Goal: Obtain resource: Download file/media

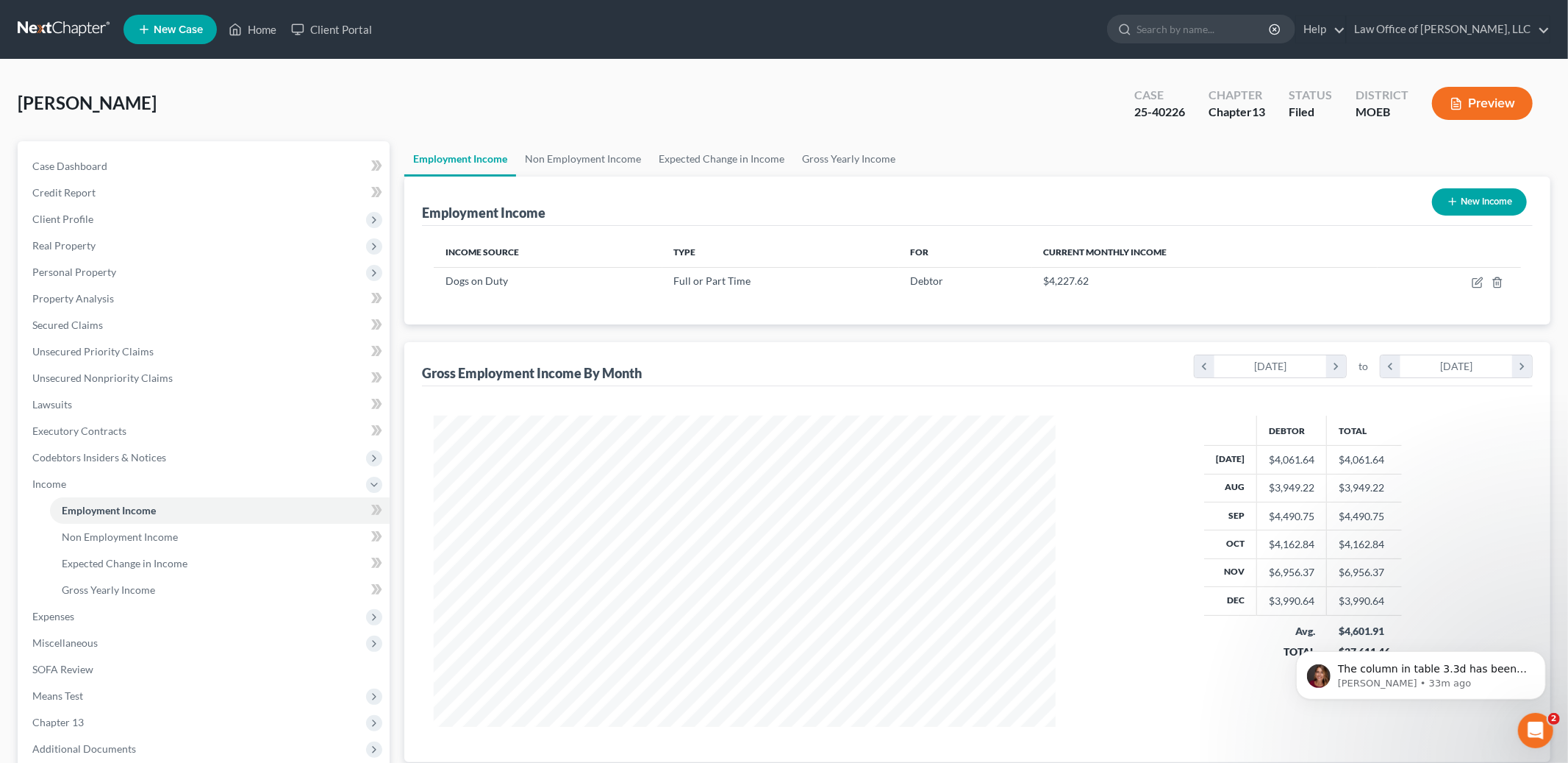
scroll to position [310, 652]
click at [265, 29] on link "Home" at bounding box center [252, 29] width 62 height 27
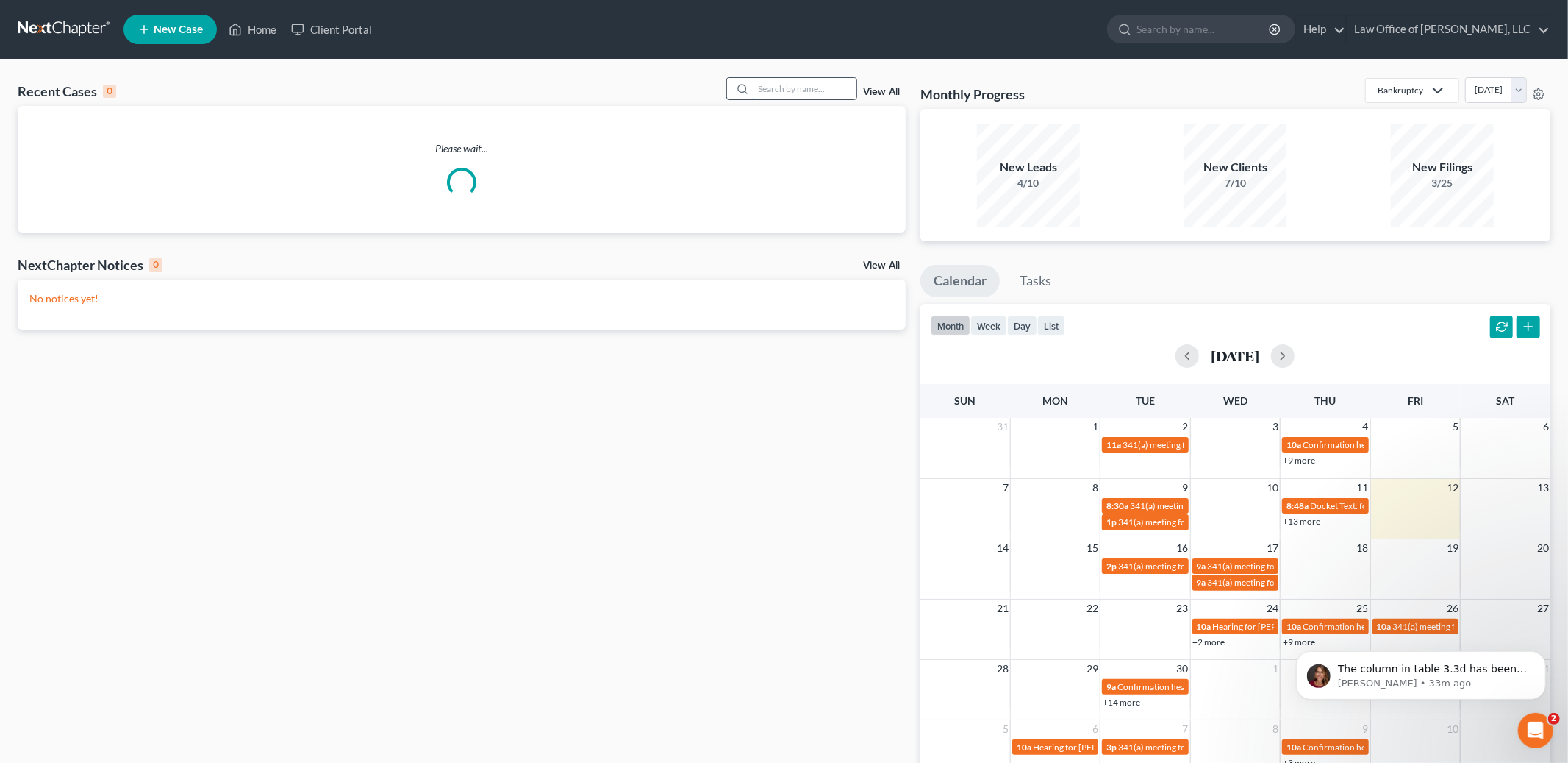
click at [814, 87] on input "search" at bounding box center [805, 89] width 103 height 21
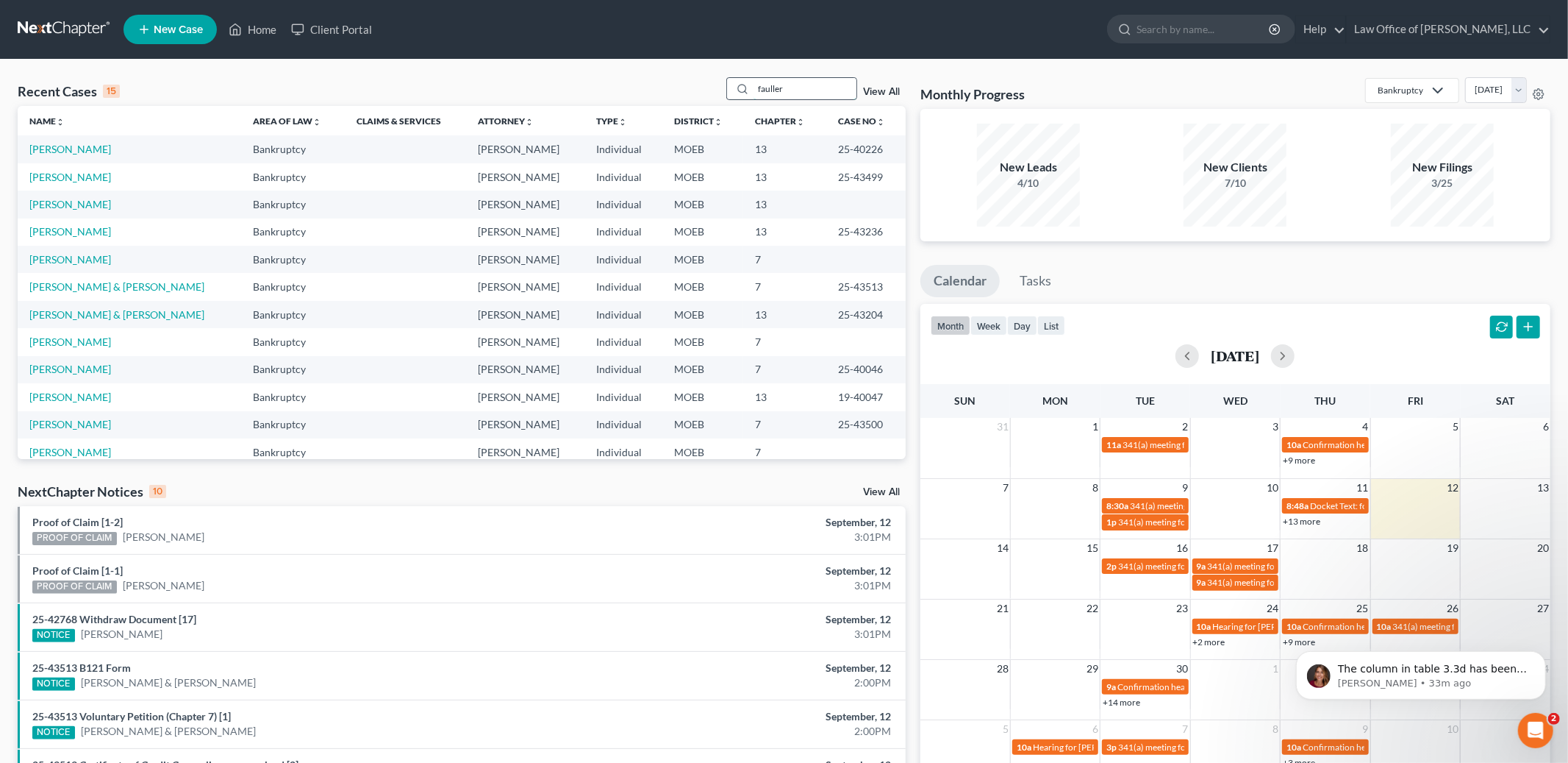
type input "fauller"
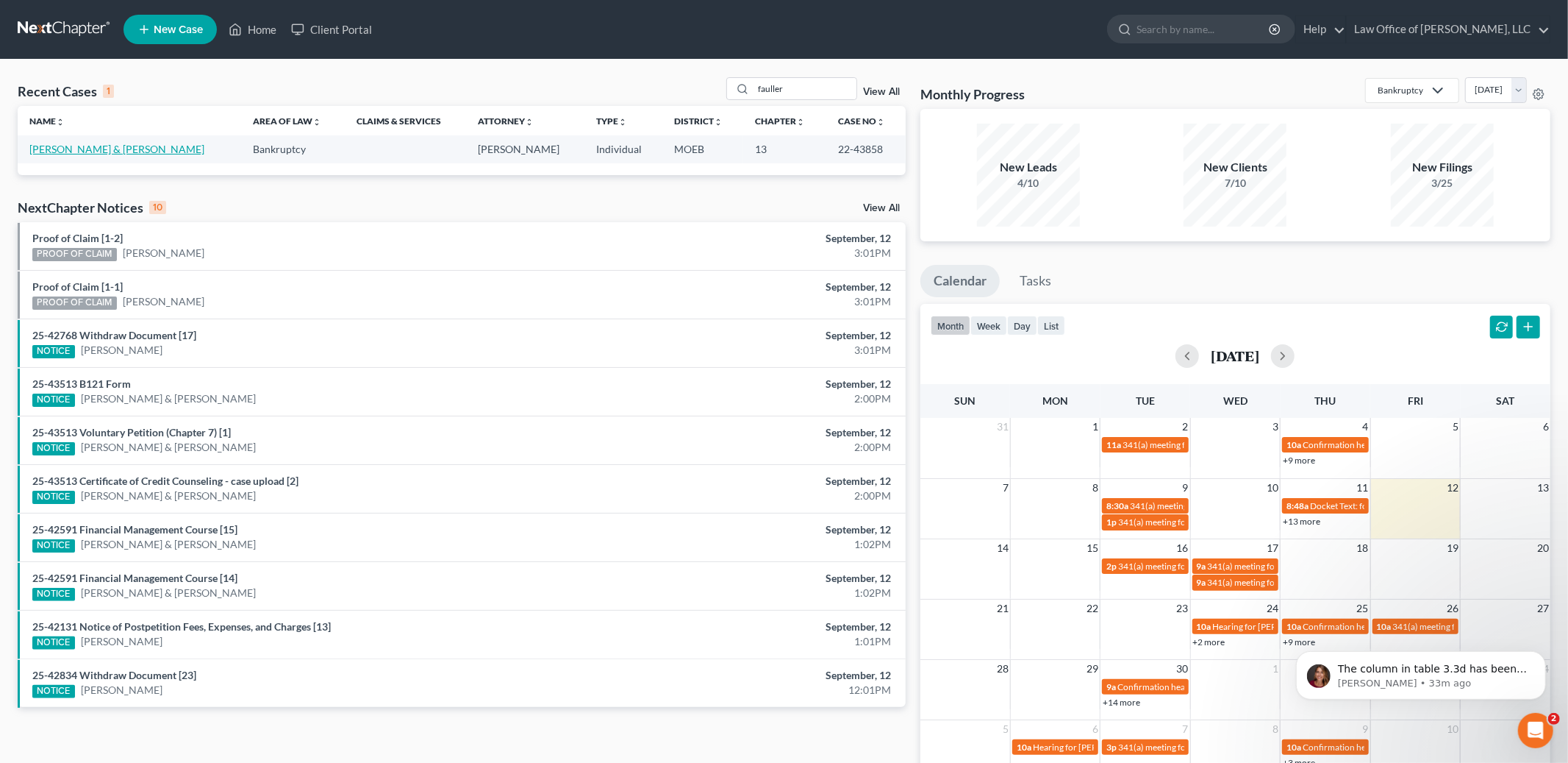
click at [99, 147] on link "[PERSON_NAME] & [PERSON_NAME]" at bounding box center [116, 149] width 175 height 12
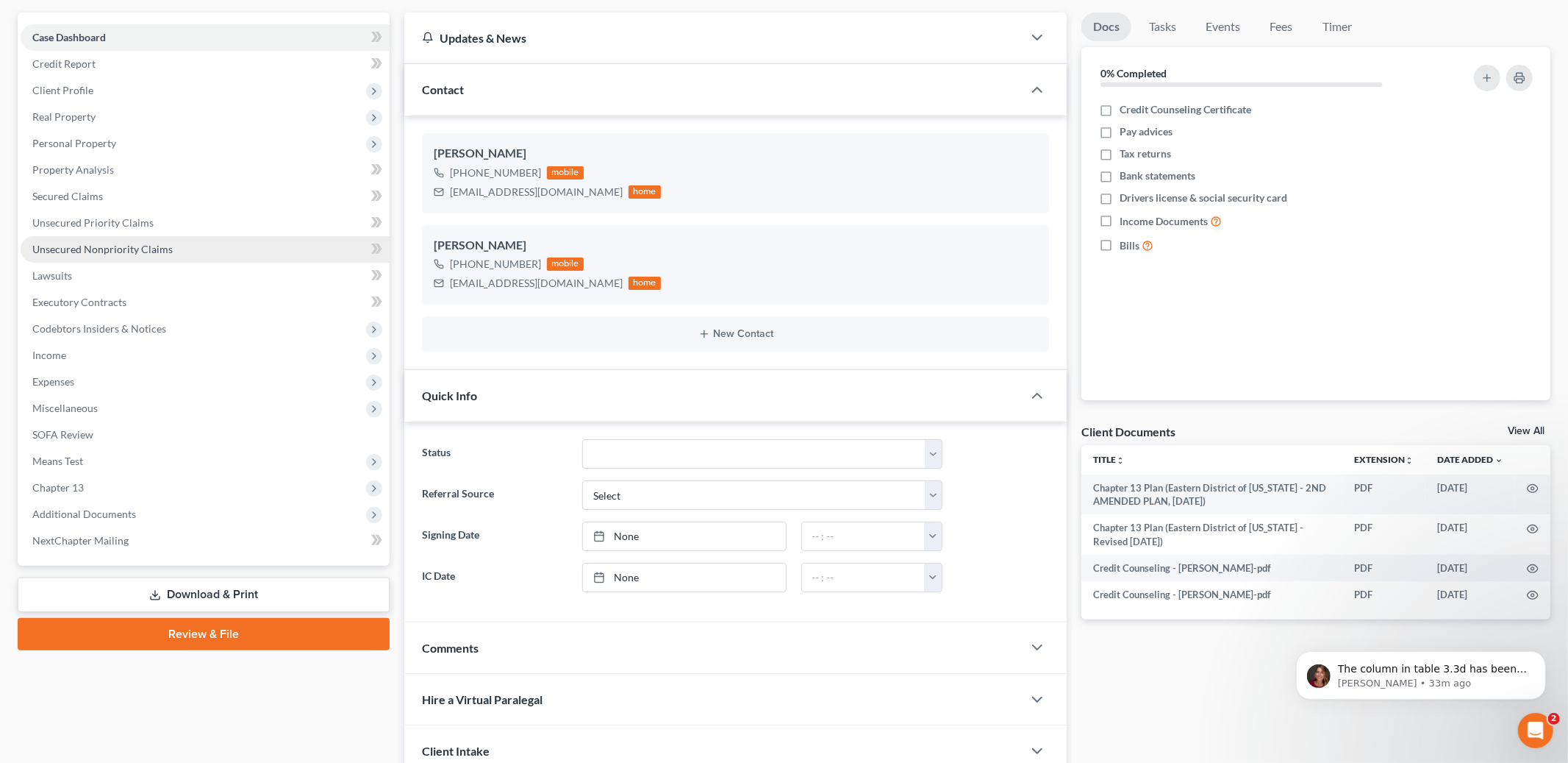
scroll to position [250, 0]
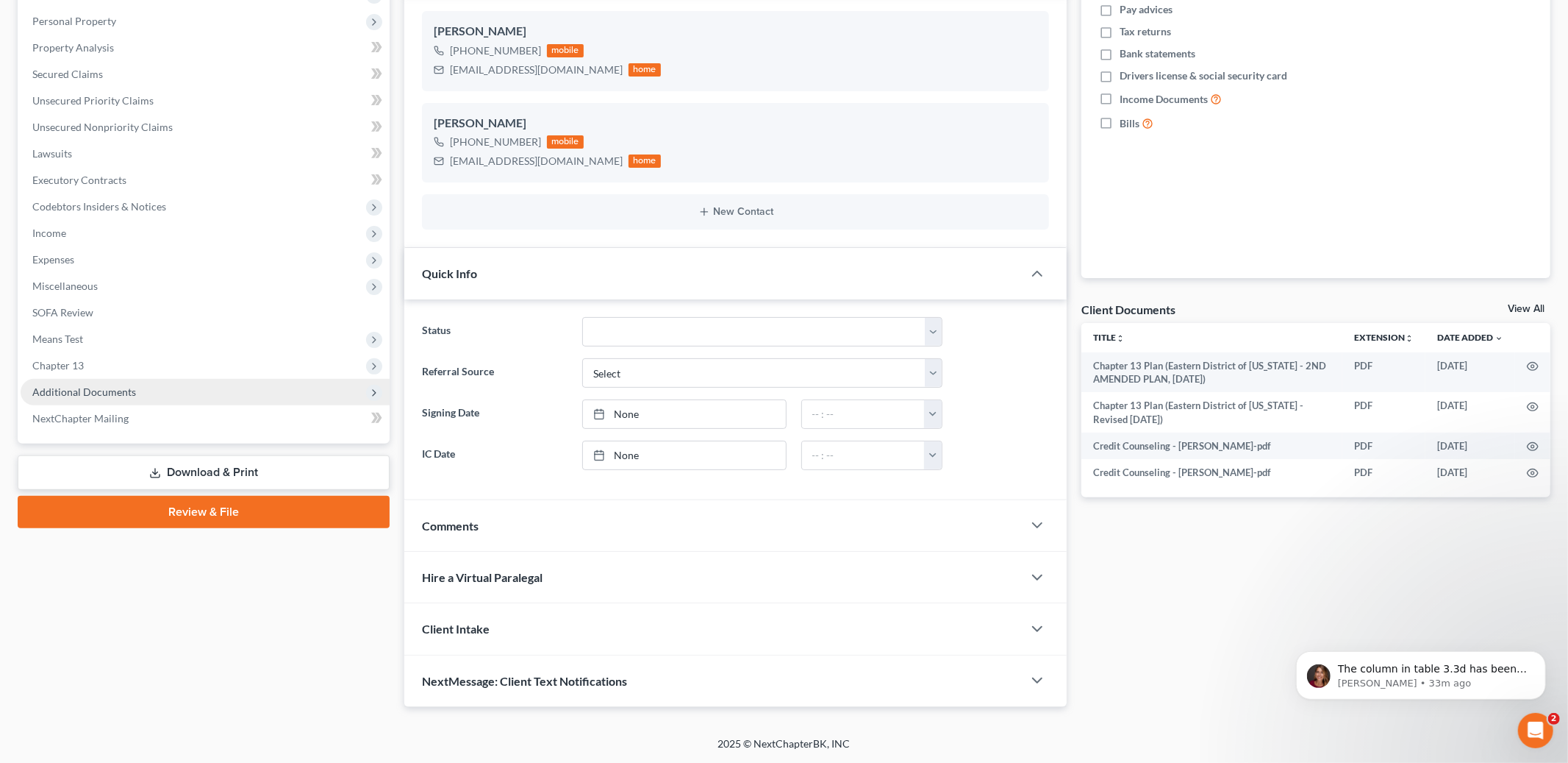
click at [111, 385] on span "Additional Documents" at bounding box center [83, 392] width 104 height 12
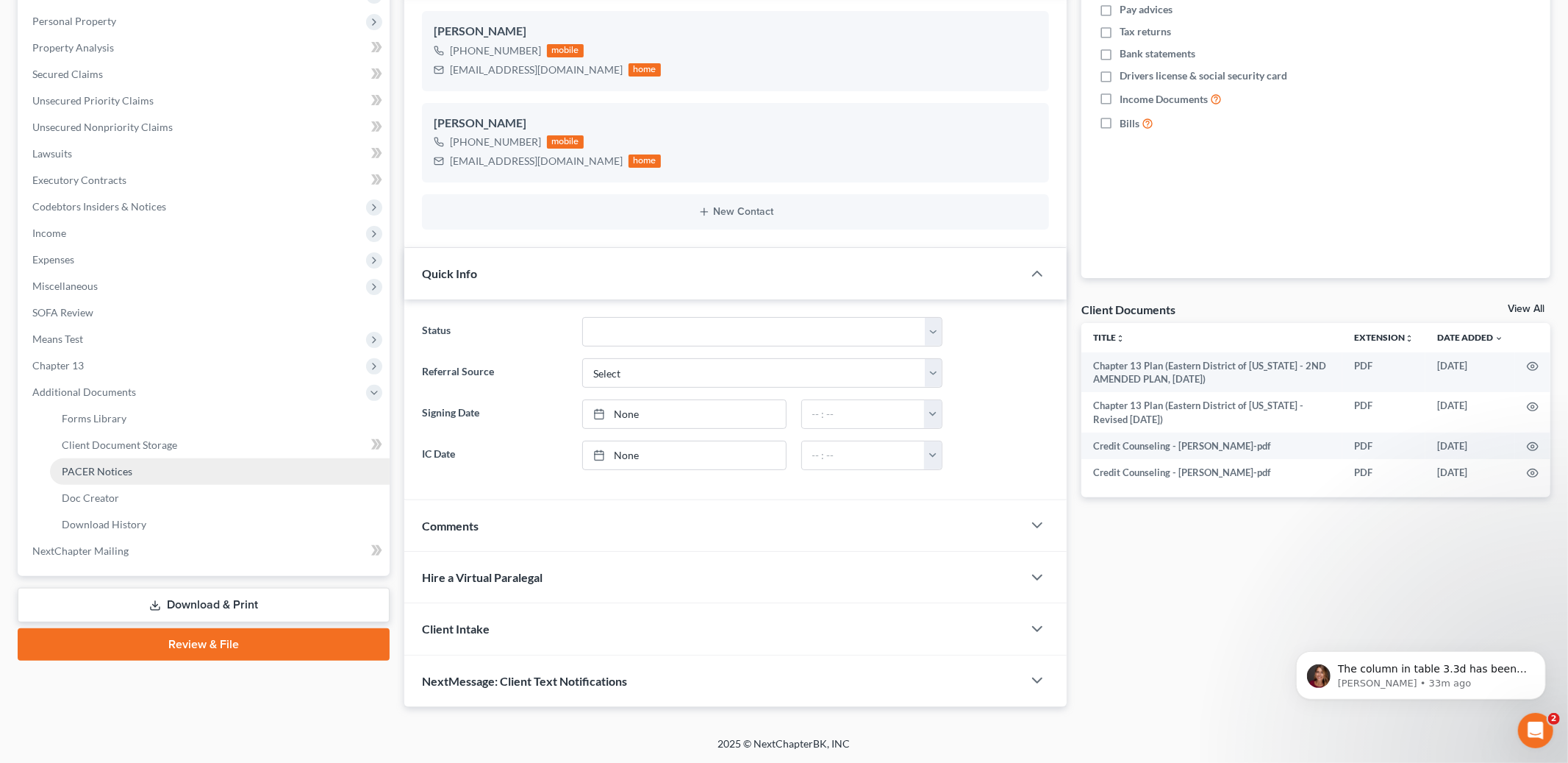
click at [133, 473] on link "PACER Notices" at bounding box center [219, 472] width 340 height 27
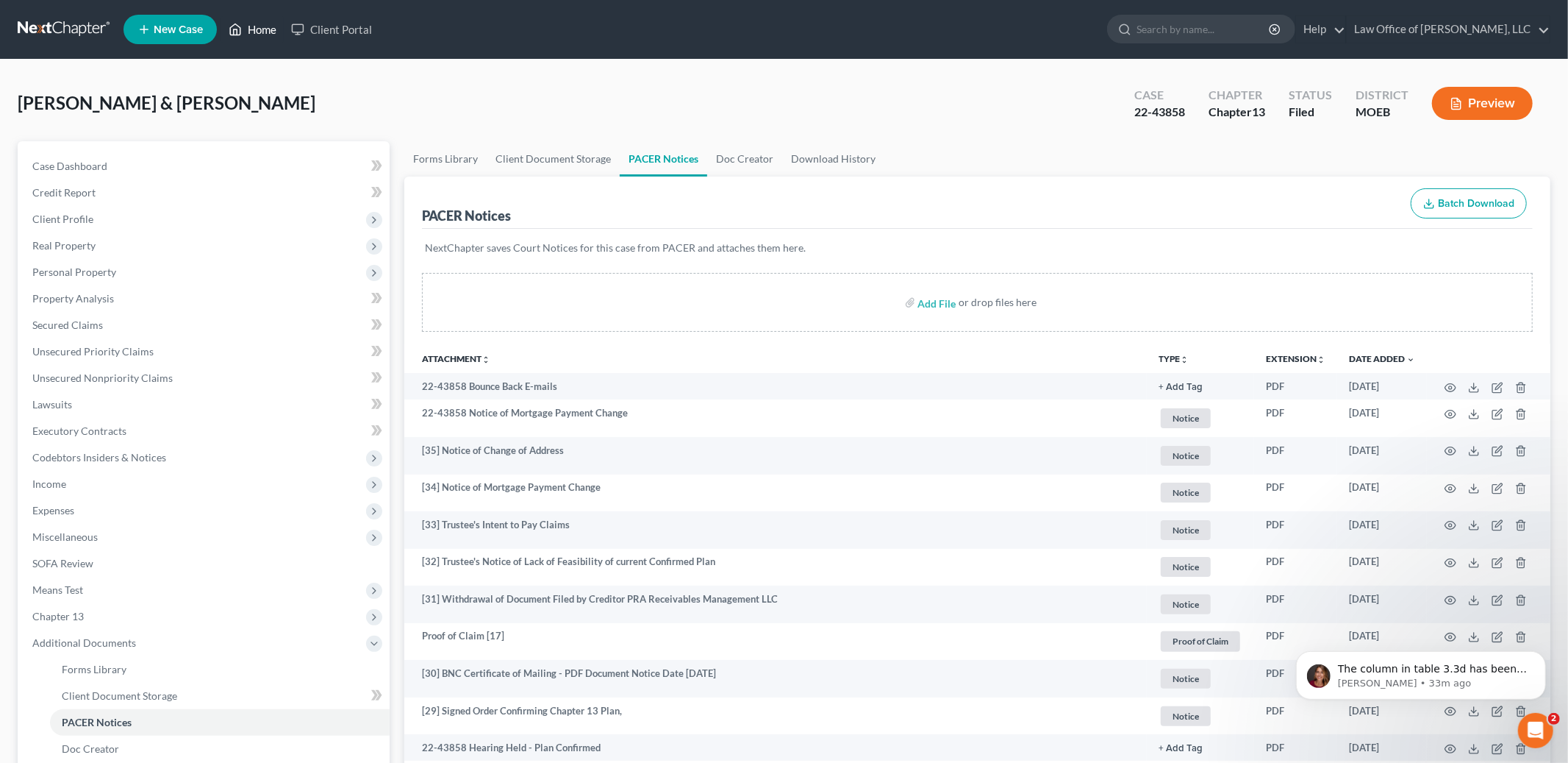
click at [239, 49] on nav "Home New Case Client Portal Law Office of [PERSON_NAME], LLC [PERSON_NAME][EMAI…" at bounding box center [784, 29] width 1568 height 59
click at [254, 36] on link "Home" at bounding box center [252, 29] width 62 height 27
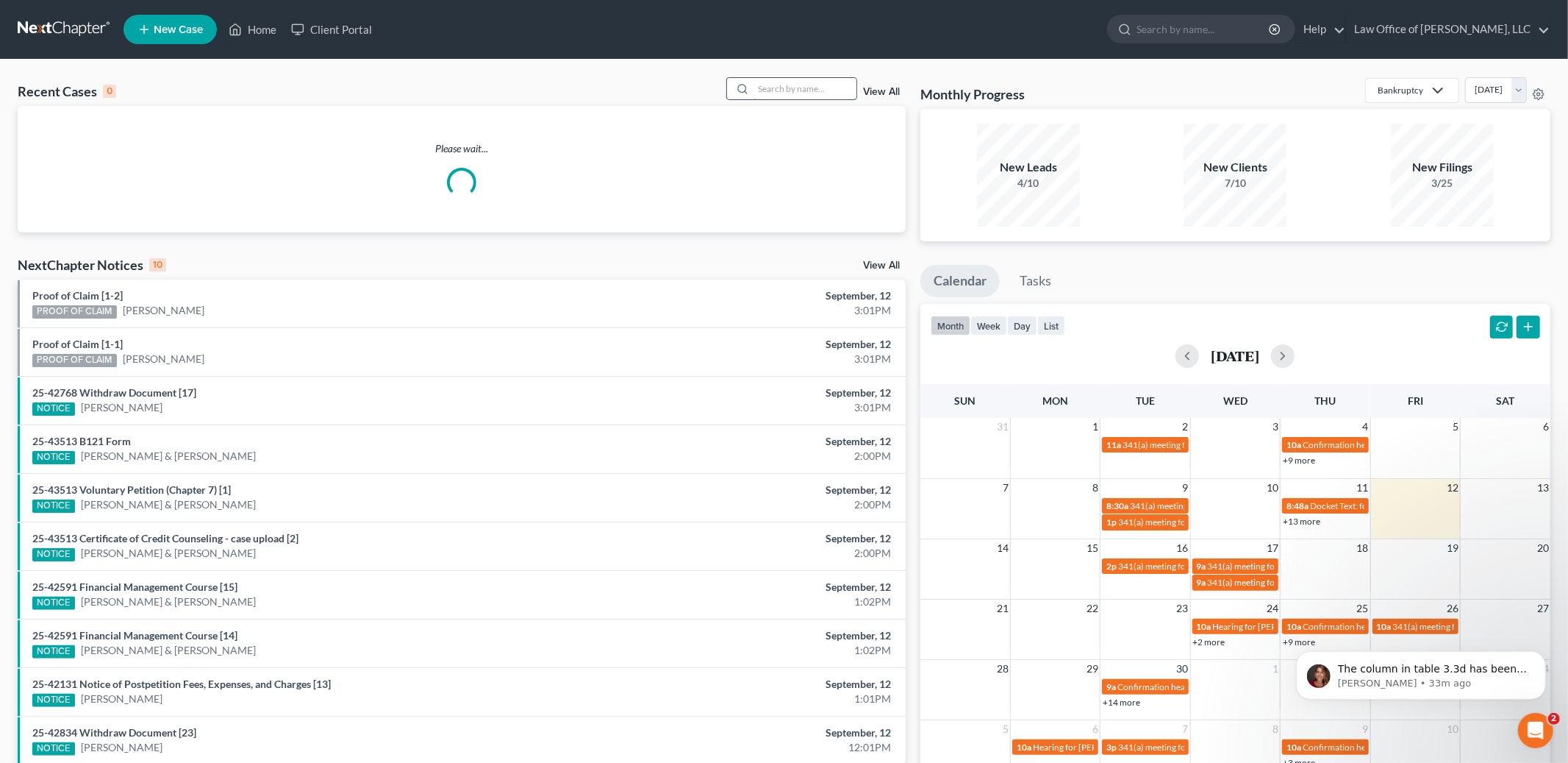
click at [790, 81] on input "search" at bounding box center [805, 89] width 103 height 21
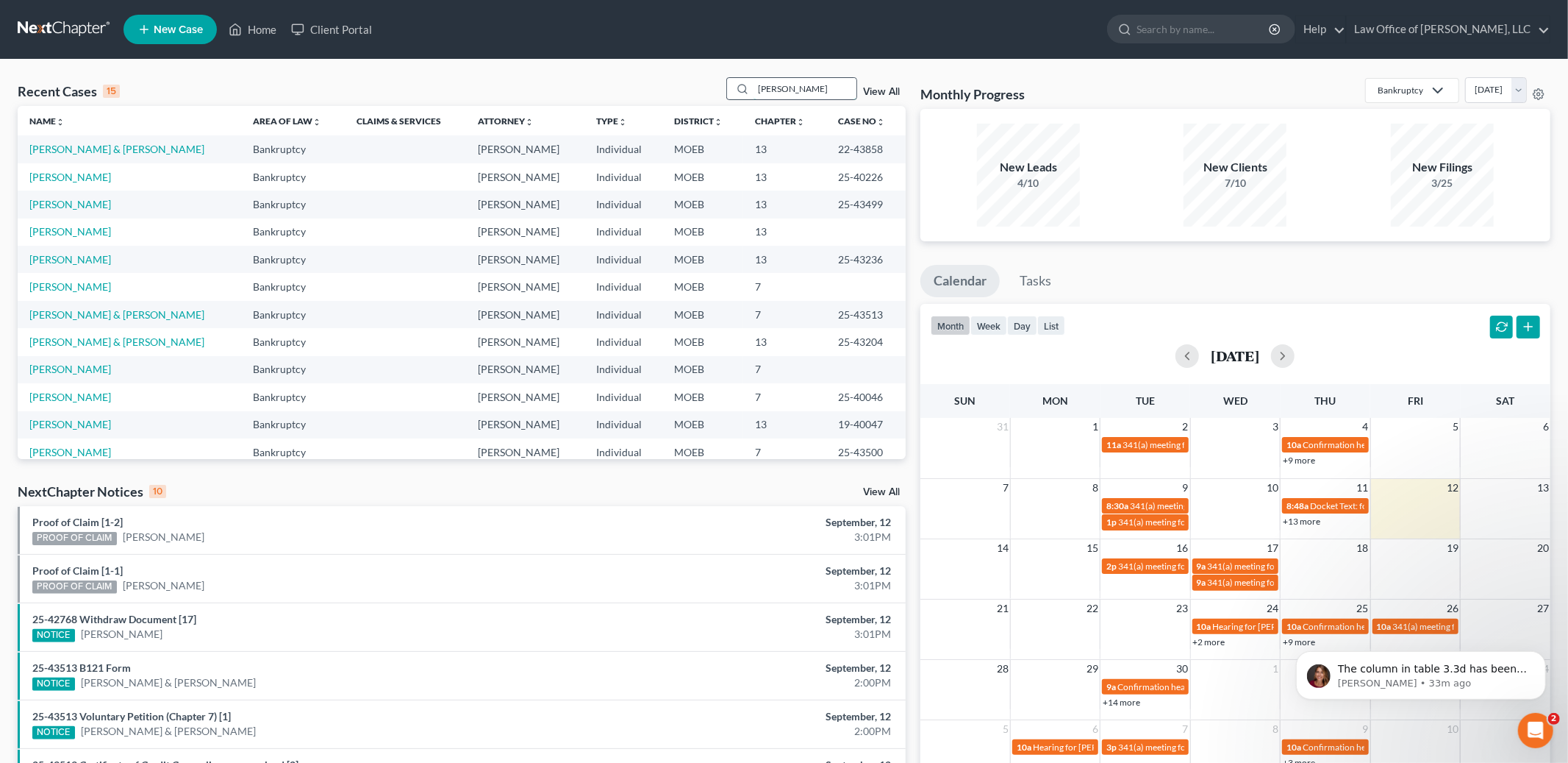
type input "[PERSON_NAME]"
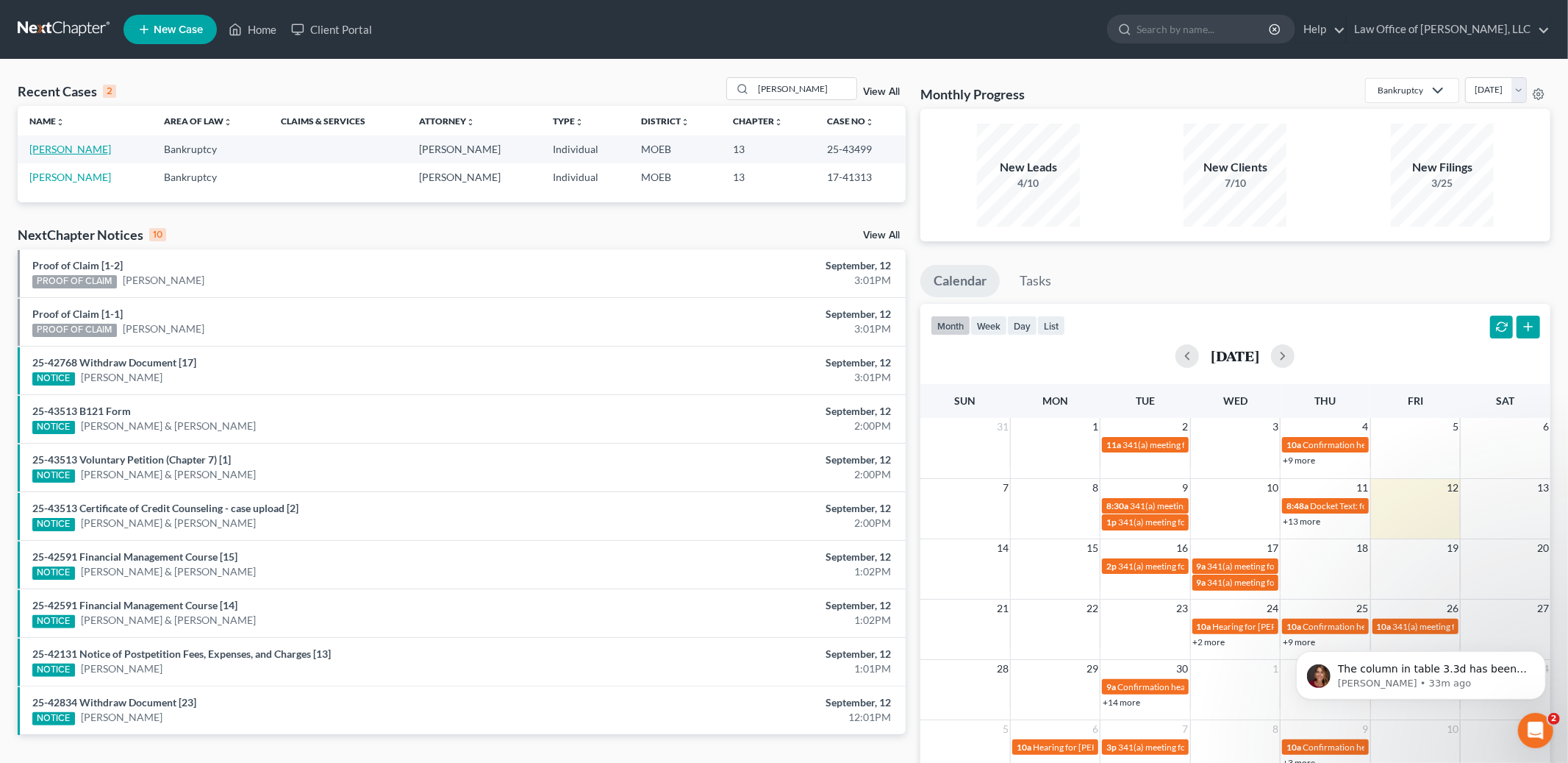
click at [67, 149] on link "[PERSON_NAME]" at bounding box center [70, 149] width 82 height 12
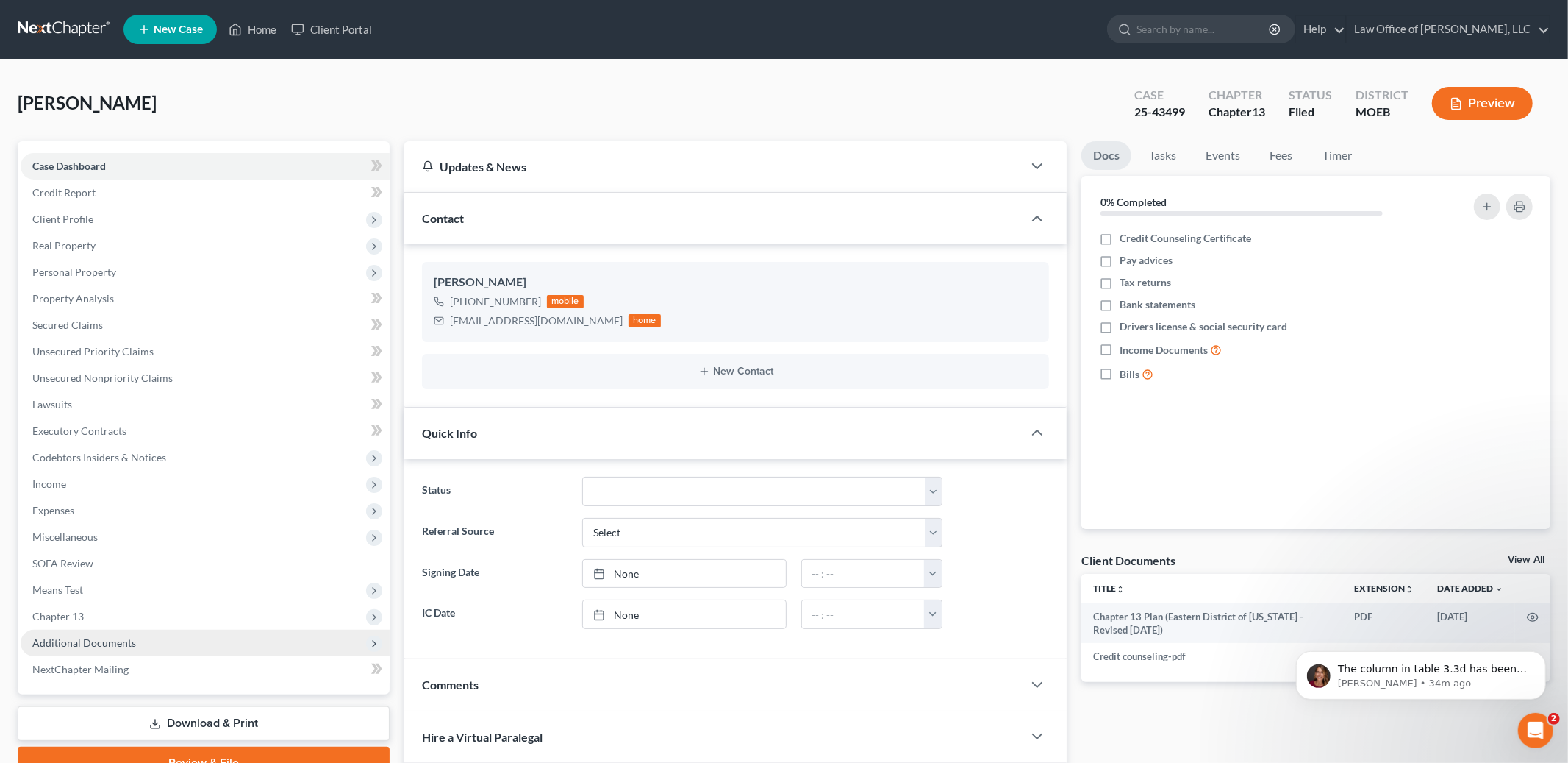
click at [90, 644] on span "Additional Documents" at bounding box center [83, 642] width 104 height 12
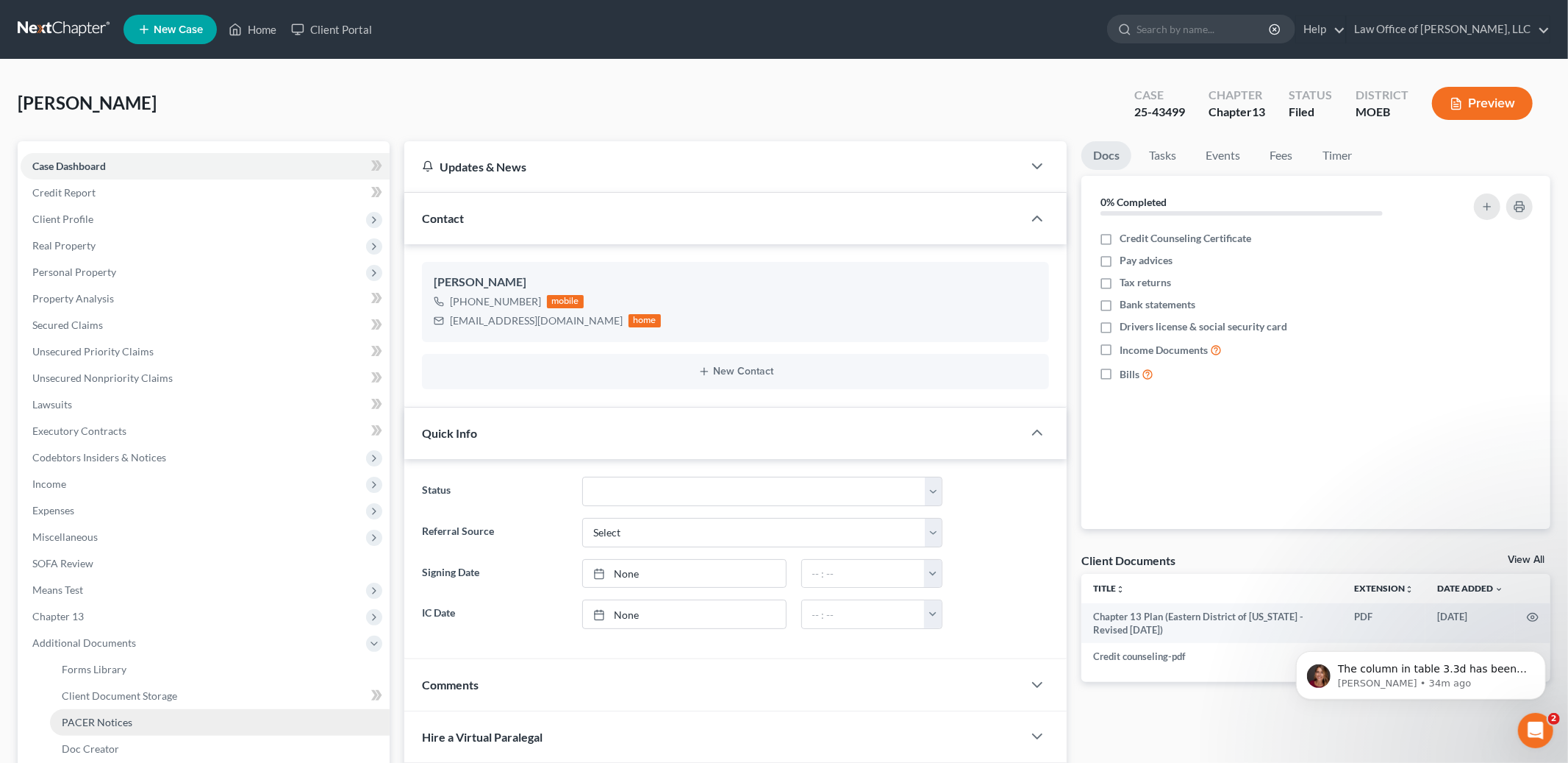
click at [79, 725] on span "PACER Notices" at bounding box center [97, 722] width 70 height 12
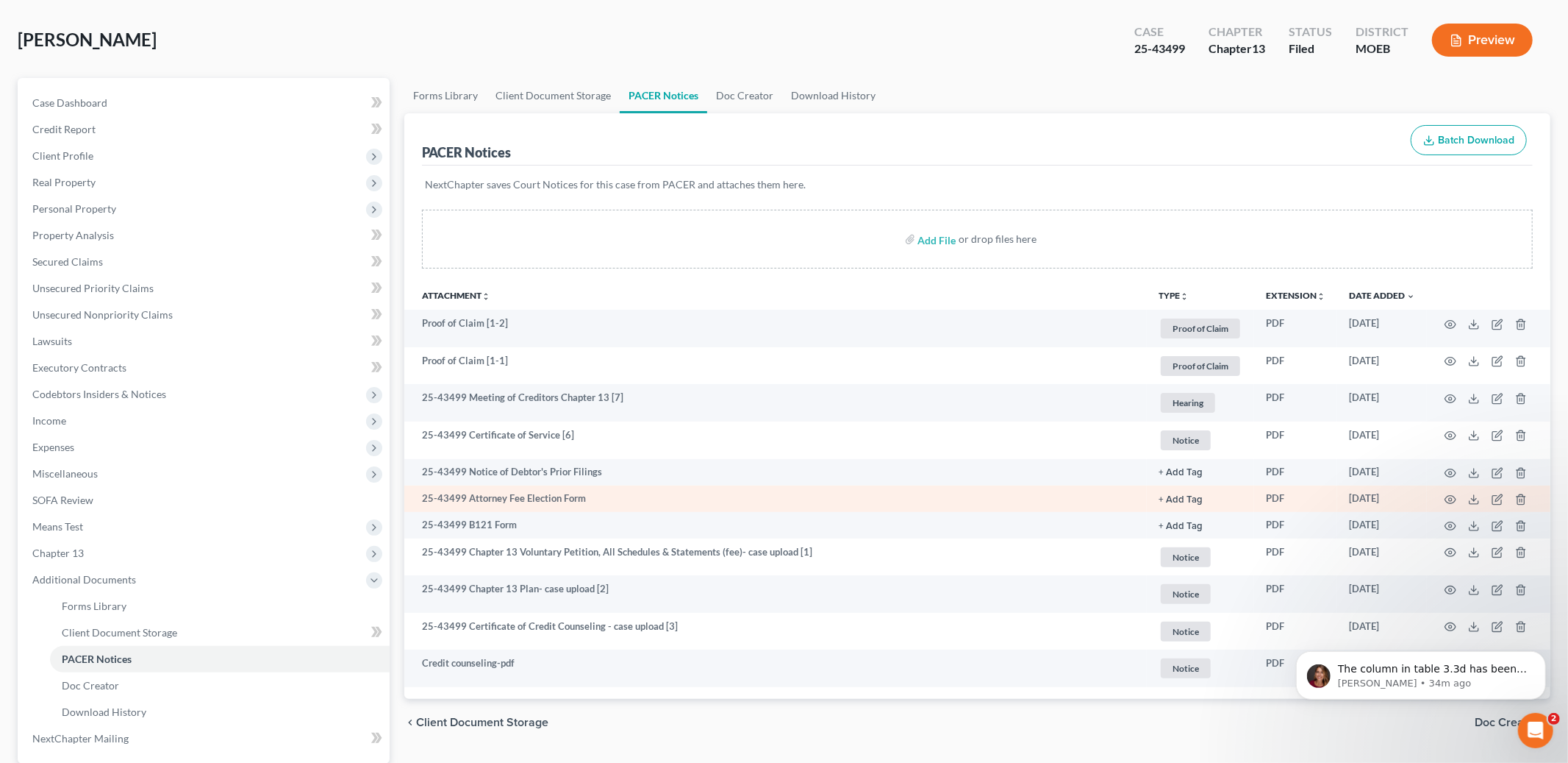
scroll to position [203, 0]
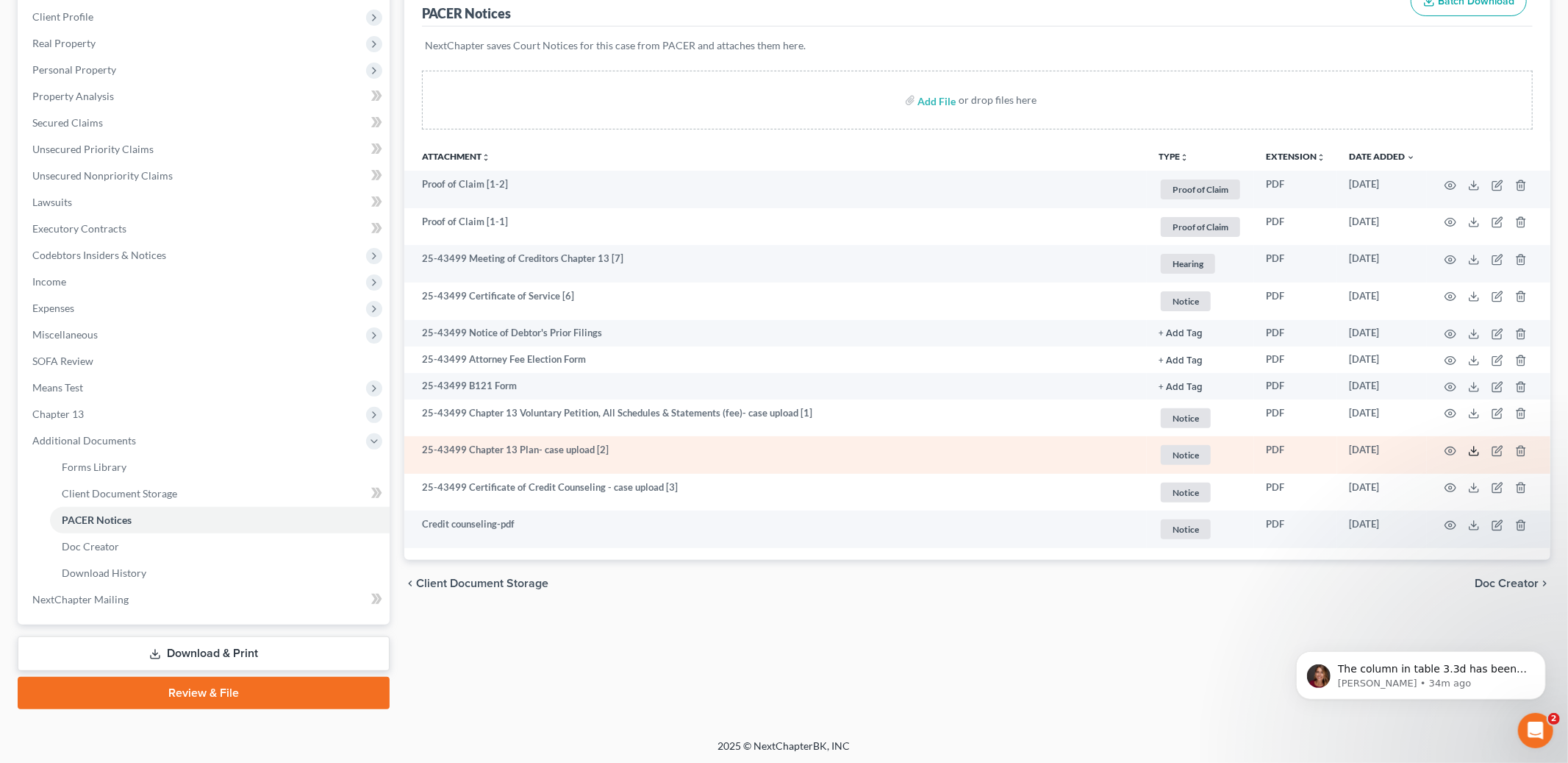
click at [1474, 455] on icon at bounding box center [1474, 453] width 9 height 3
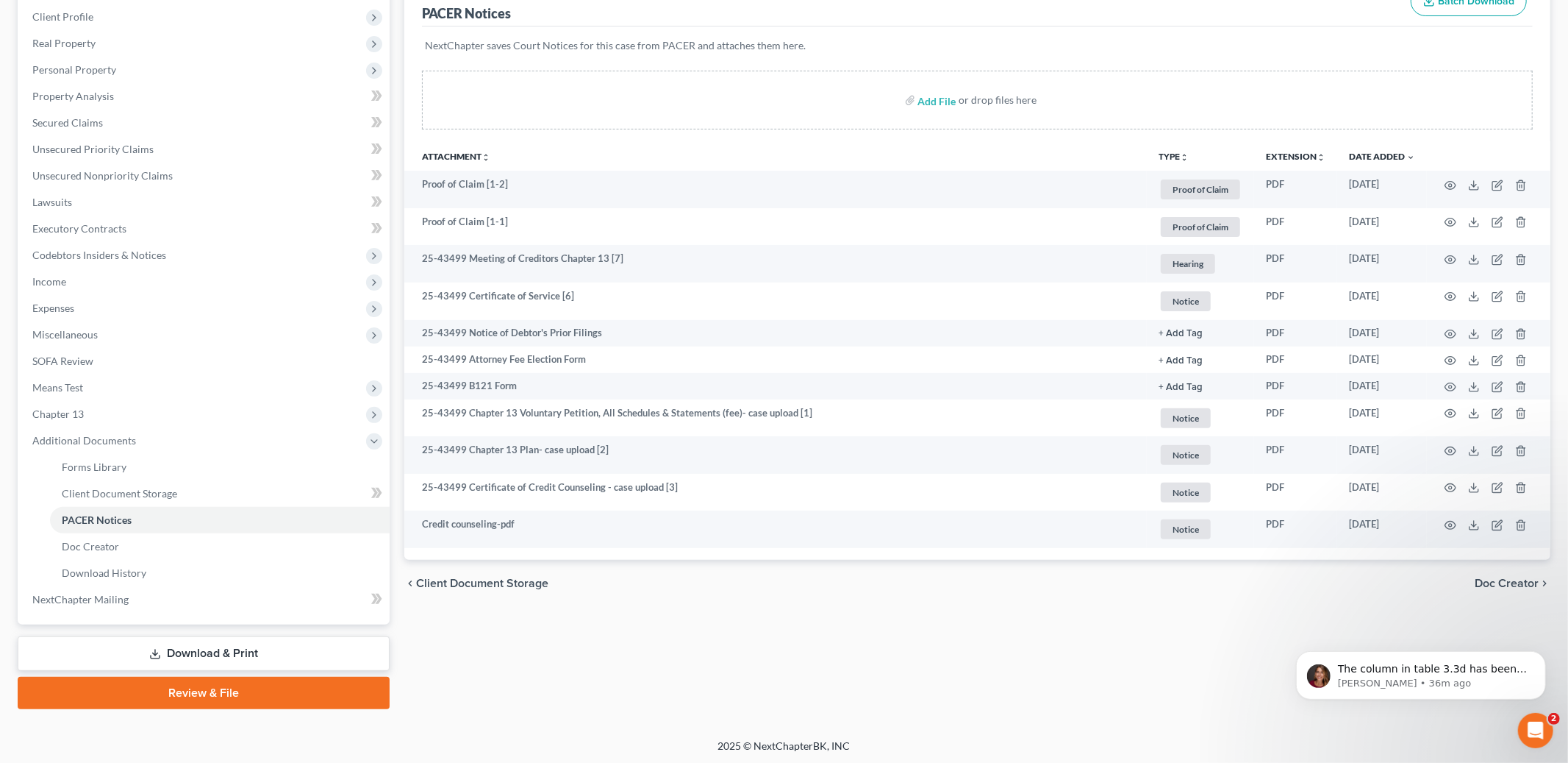
scroll to position [0, 0]
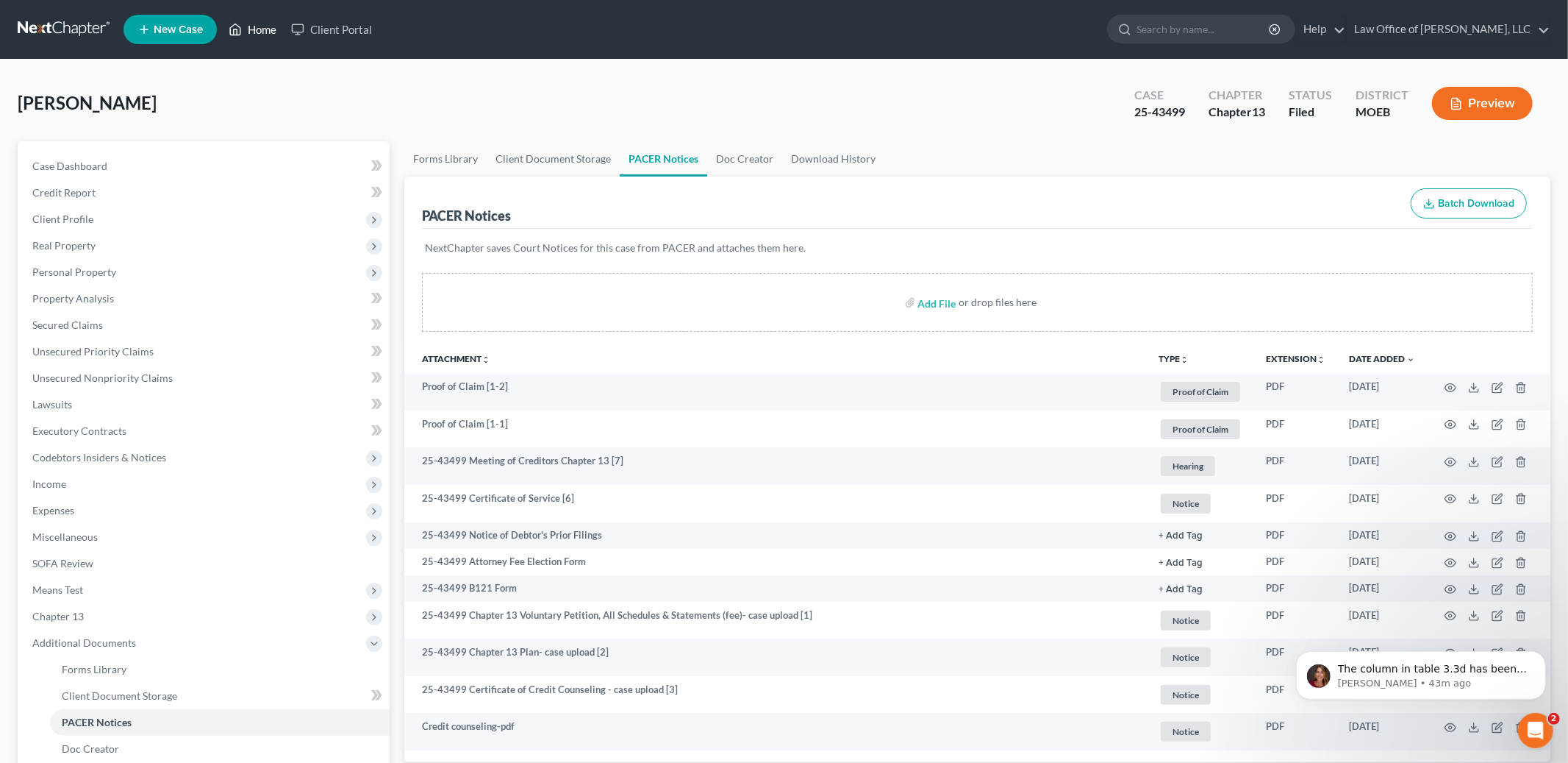
click at [265, 28] on link "Home" at bounding box center [252, 29] width 62 height 27
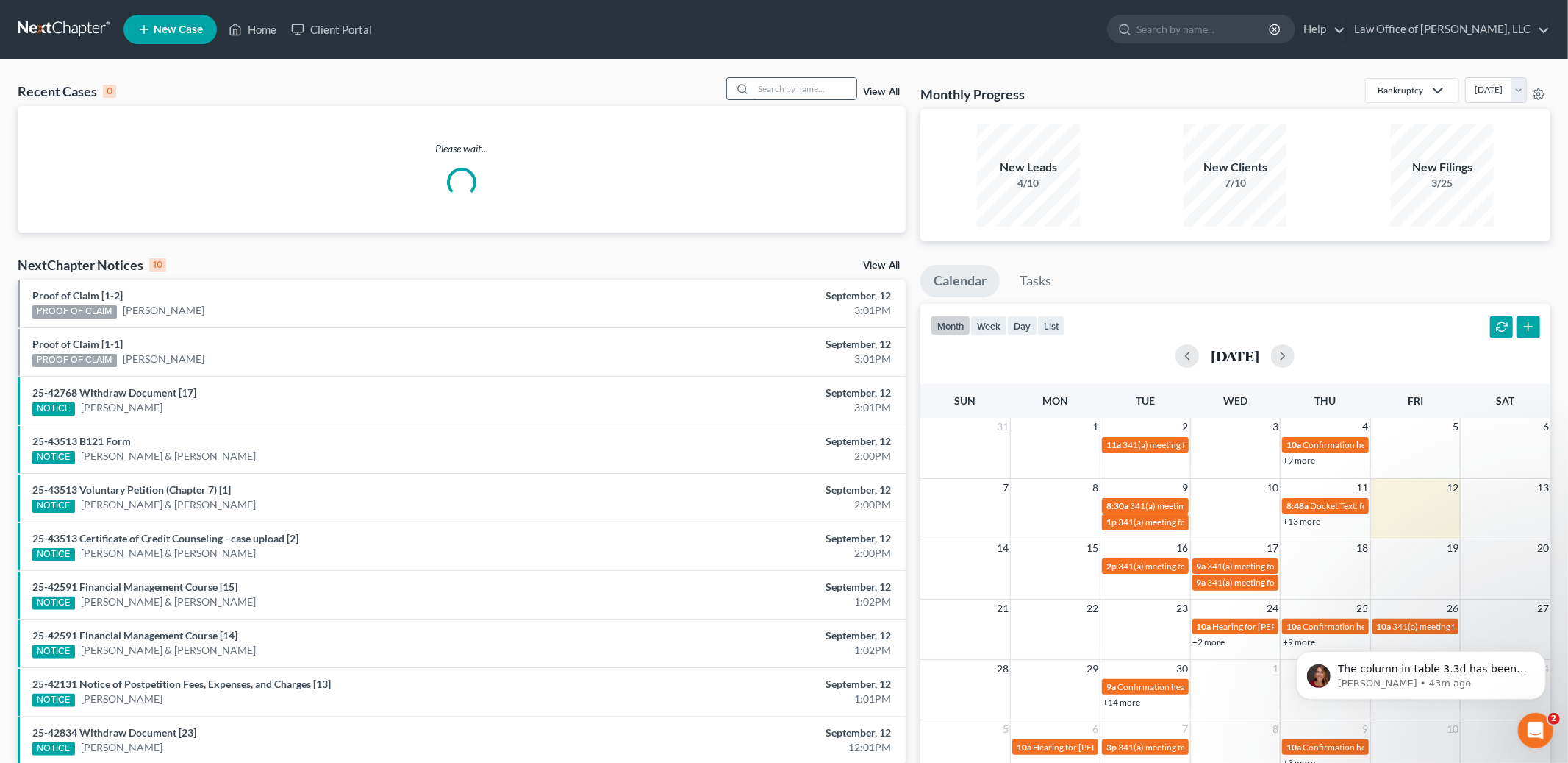
click at [779, 87] on input "search" at bounding box center [805, 89] width 103 height 21
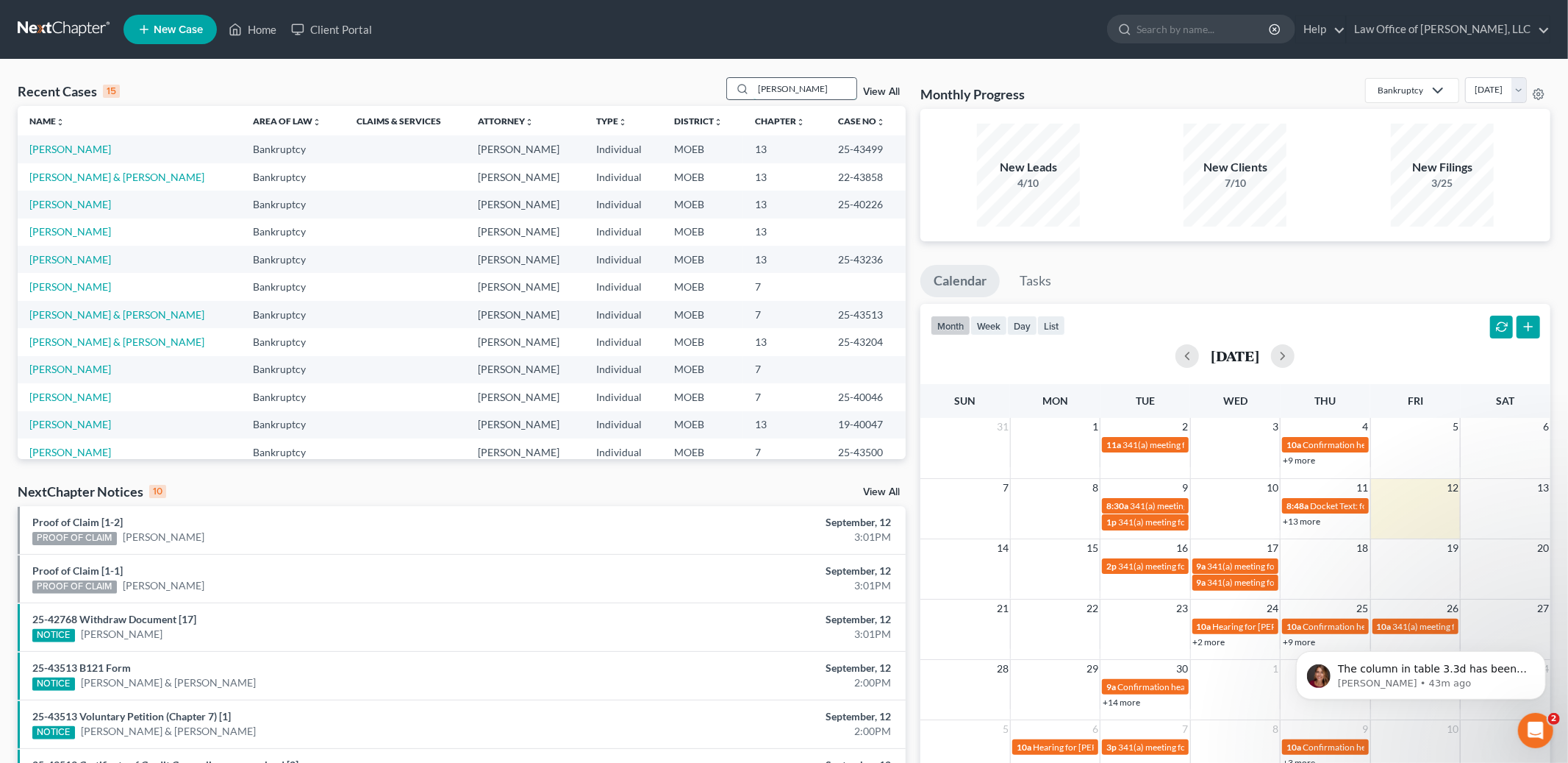
type input "[PERSON_NAME]"
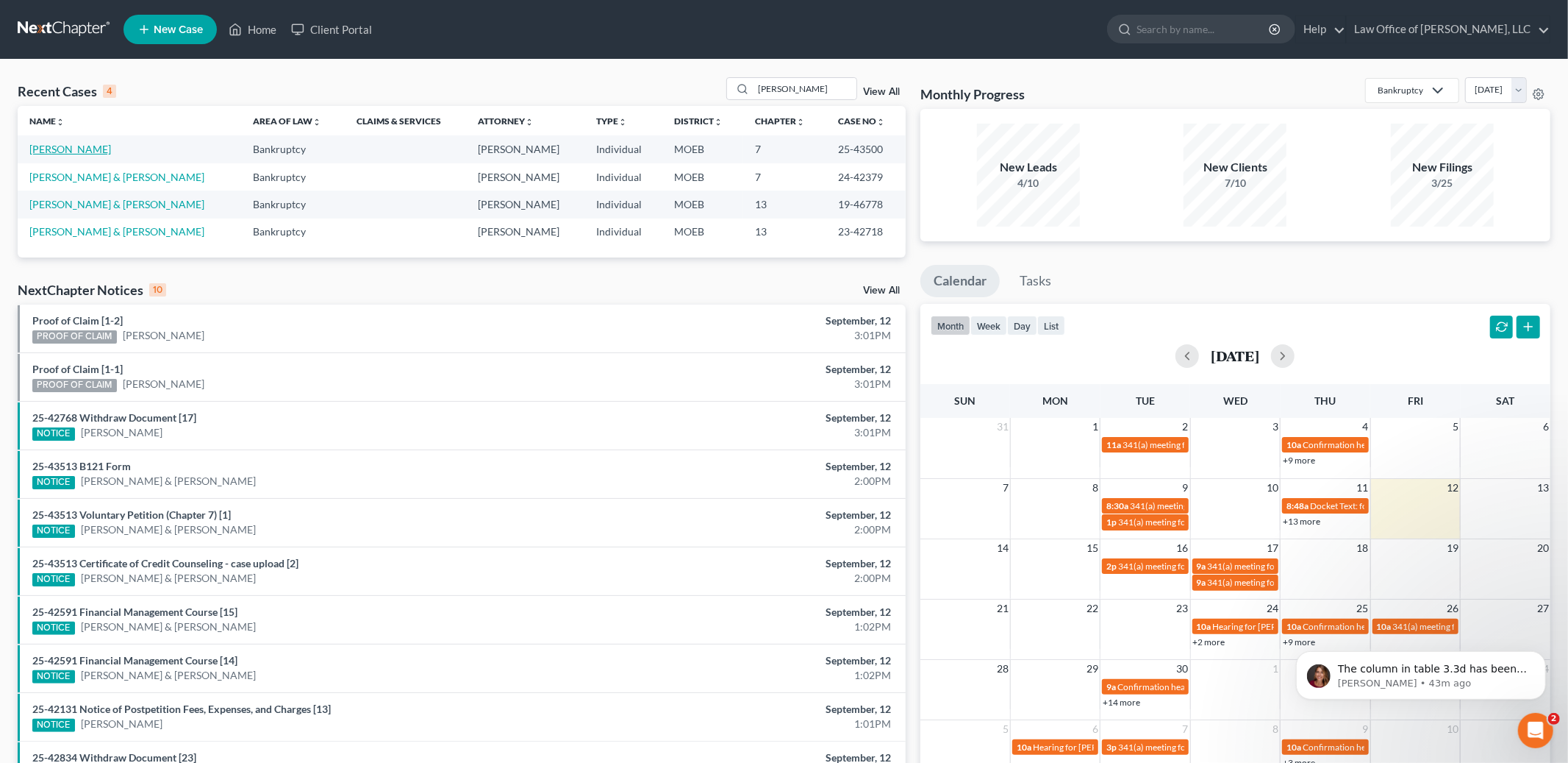
click at [47, 145] on link "[PERSON_NAME]" at bounding box center [70, 149] width 82 height 12
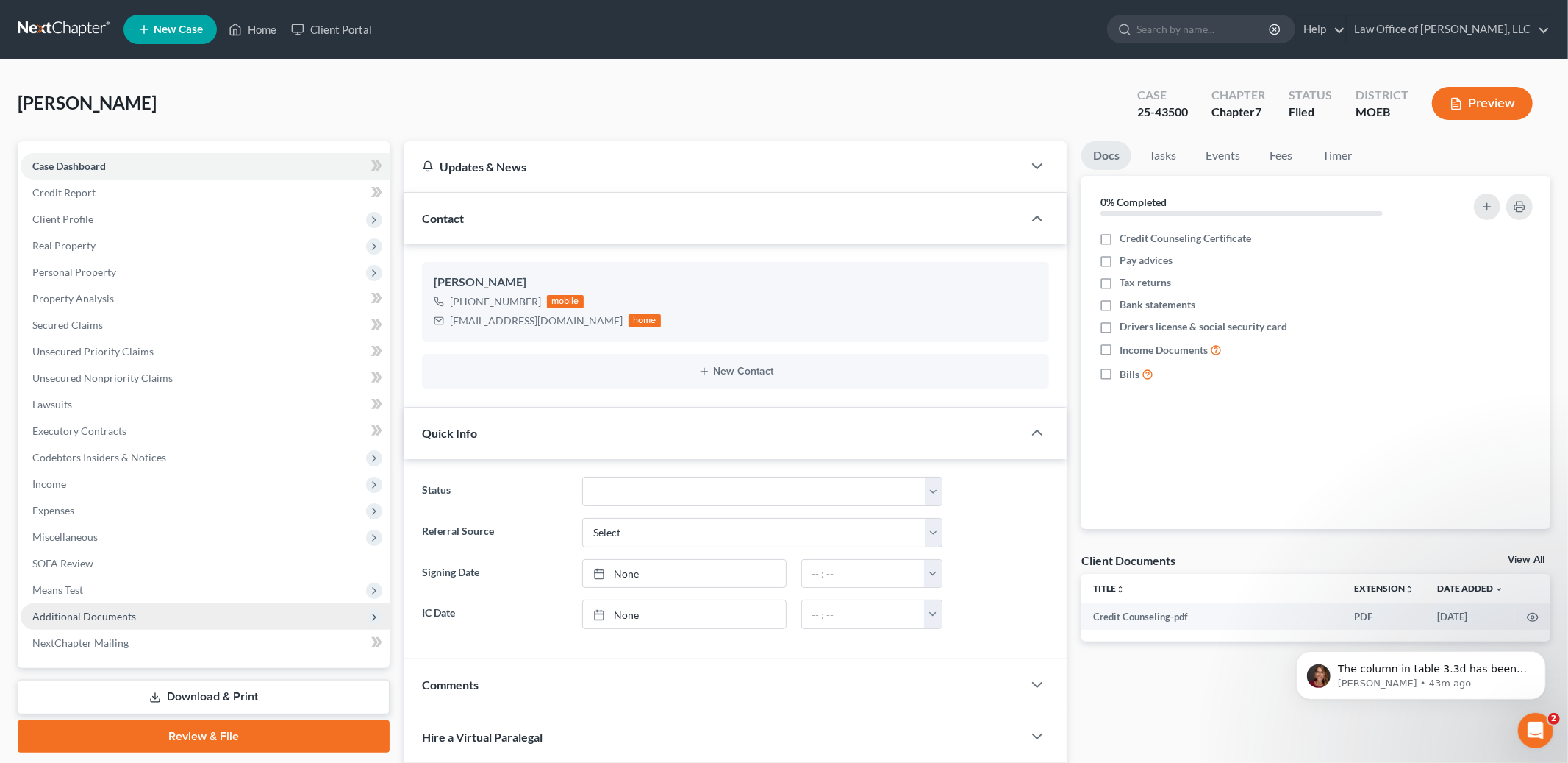
click at [128, 614] on span "Additional Documents" at bounding box center [83, 616] width 104 height 12
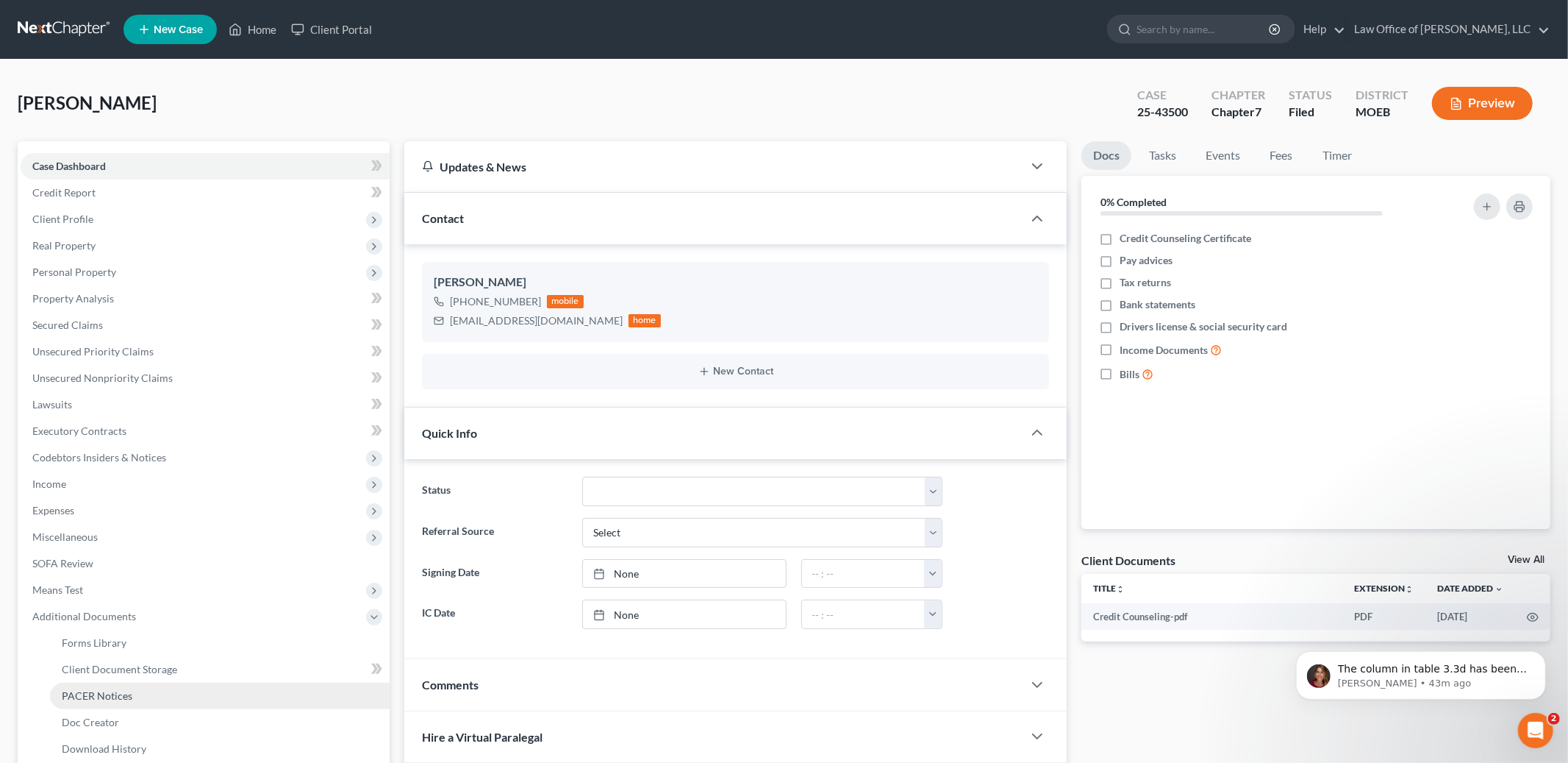
click at [148, 694] on link "PACER Notices" at bounding box center [219, 695] width 340 height 27
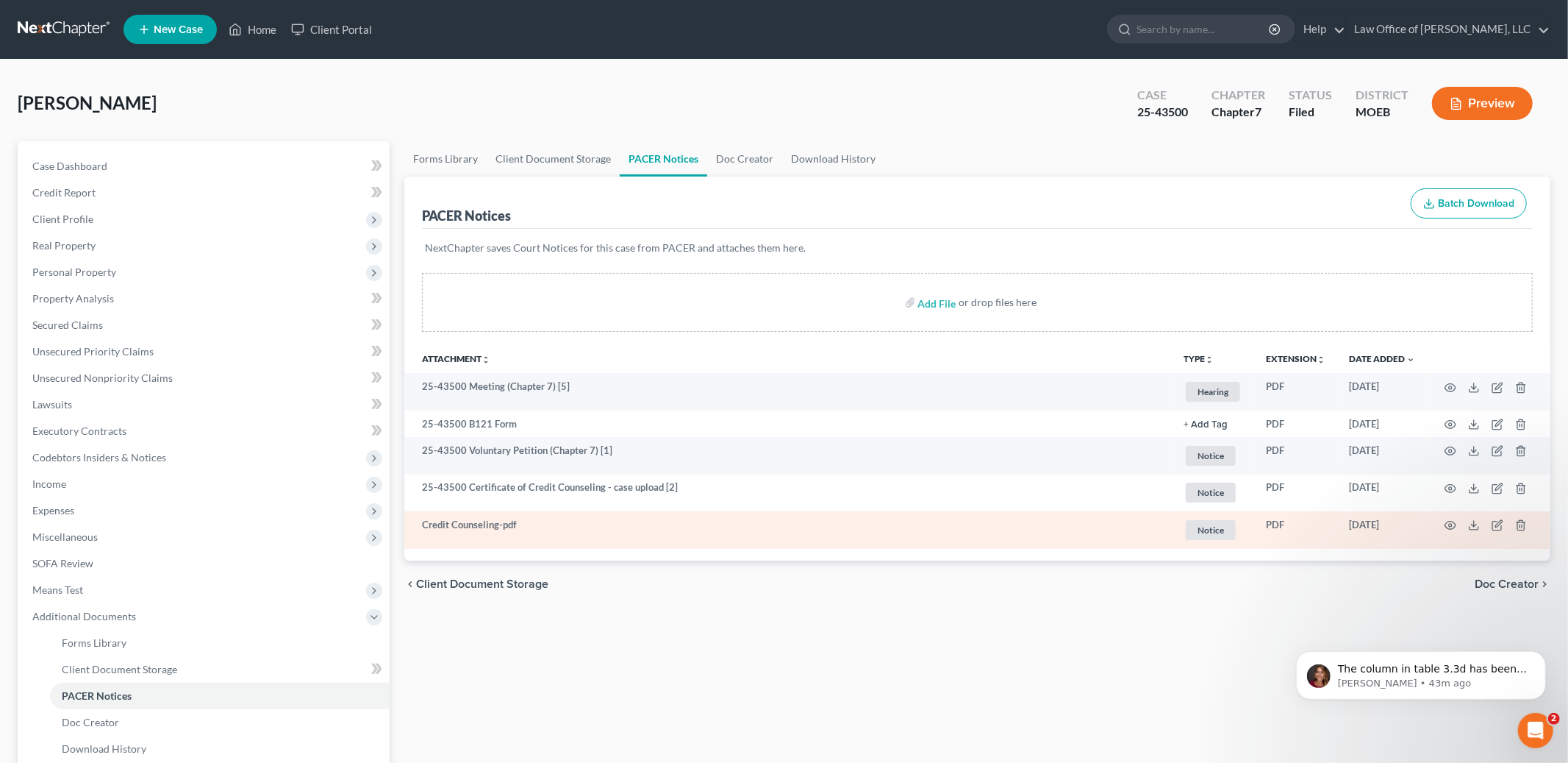
scroll to position [2, 0]
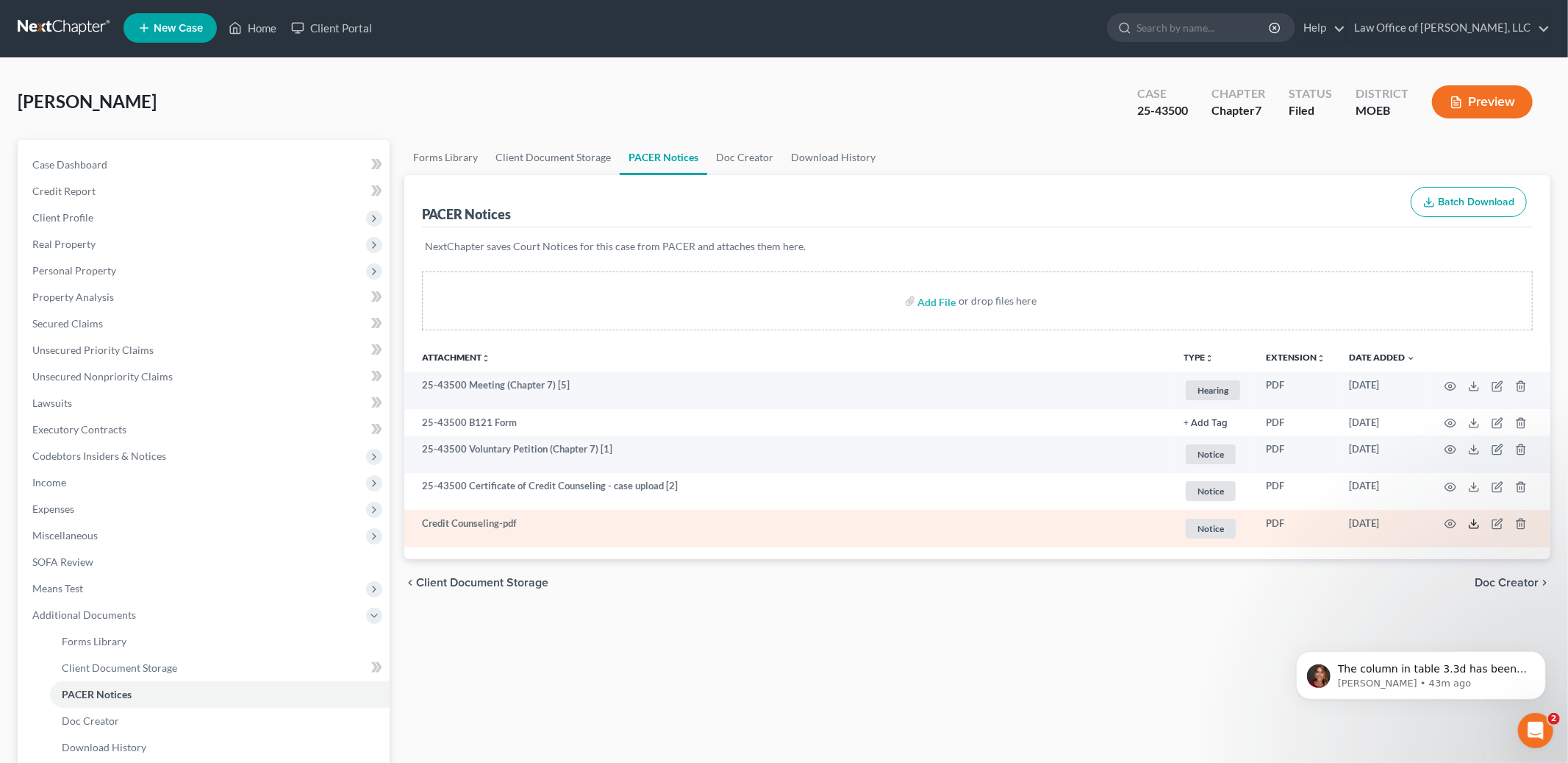
click at [1477, 521] on icon at bounding box center [1473, 523] width 12 height 12
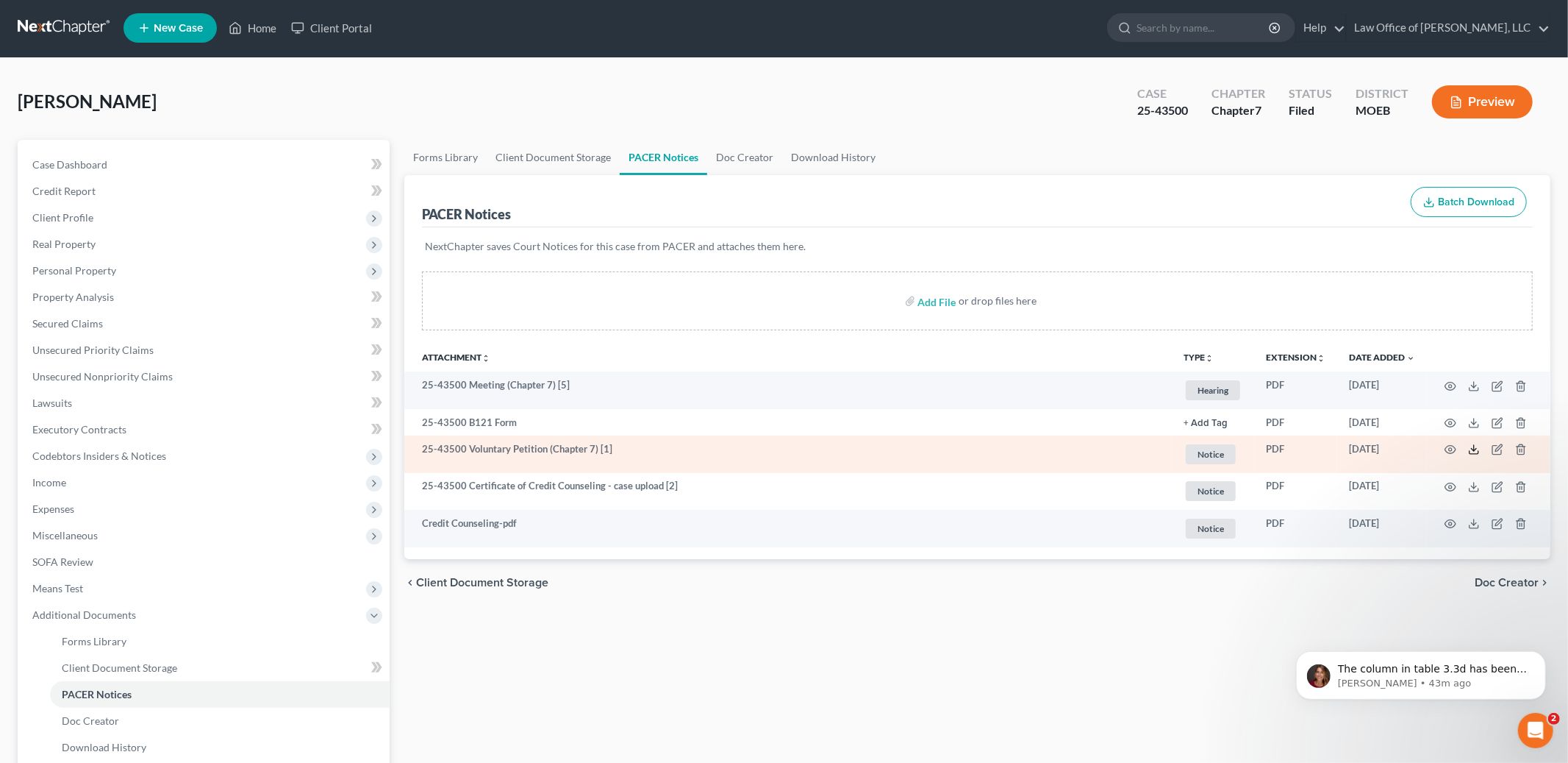
click at [1474, 449] on line at bounding box center [1474, 448] width 0 height 6
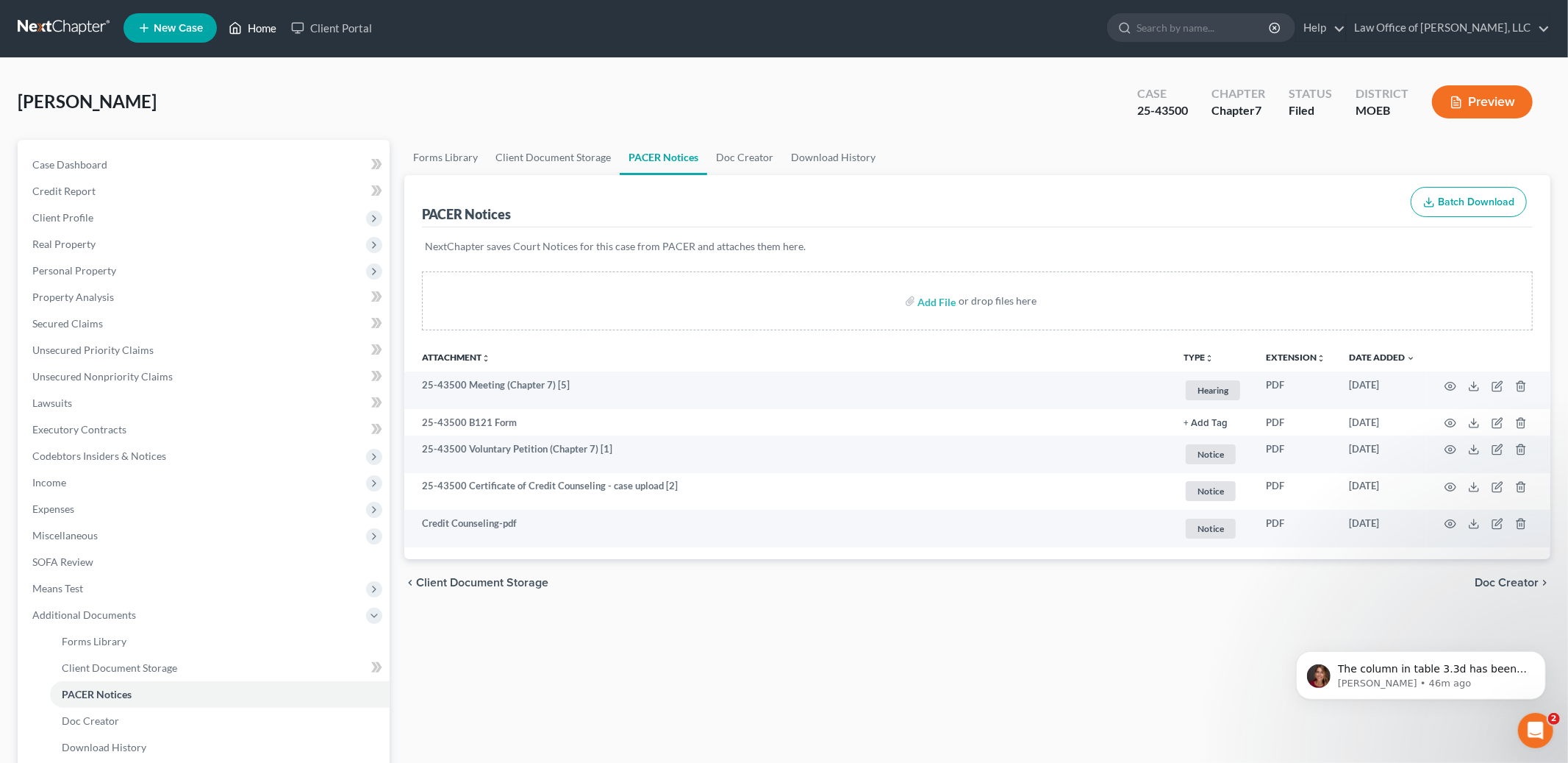
click at [259, 30] on link "Home" at bounding box center [252, 28] width 62 height 27
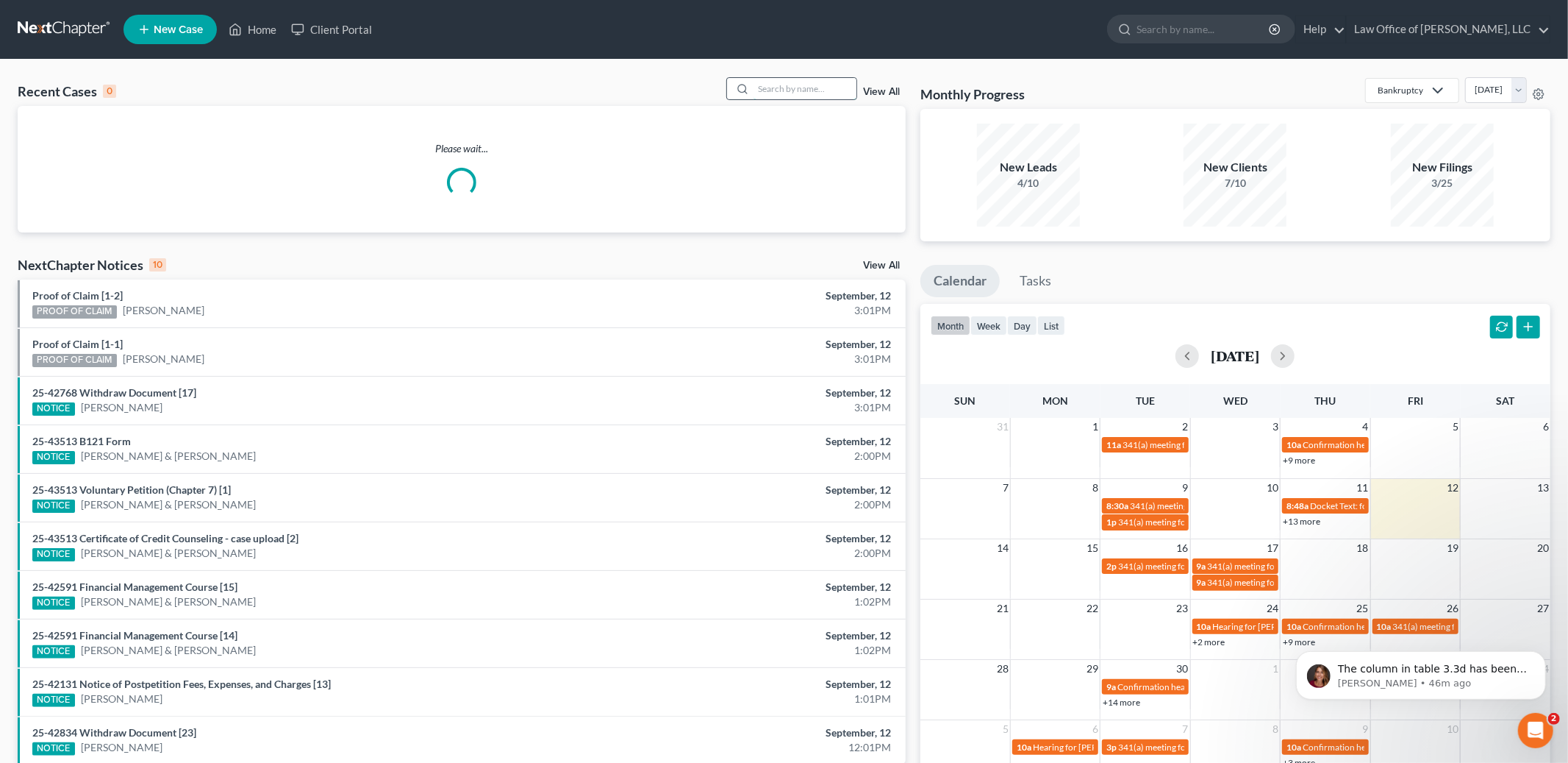
click at [780, 90] on input "search" at bounding box center [805, 89] width 103 height 21
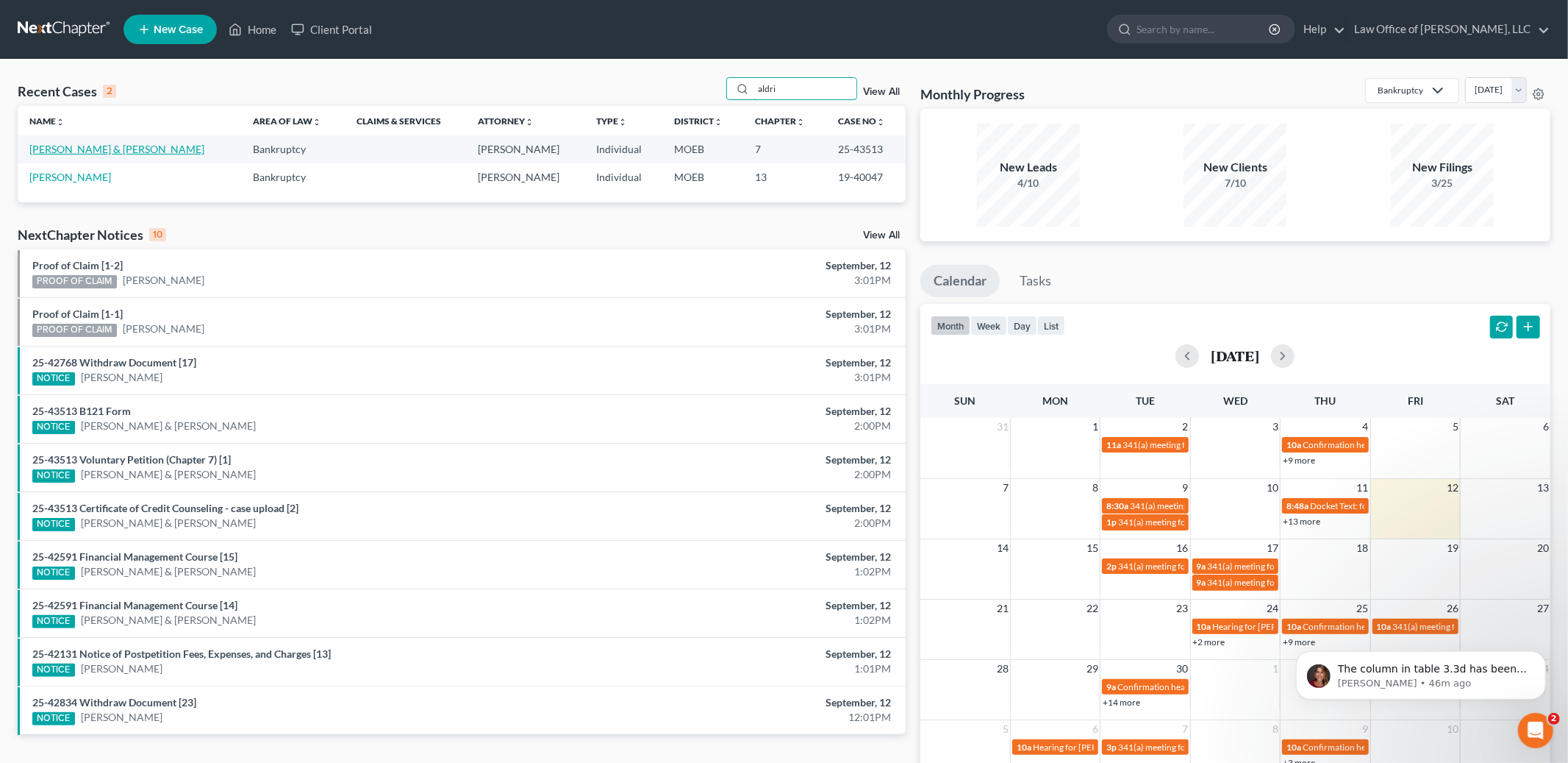
type input "aldri"
click at [110, 147] on link "[PERSON_NAME] & [PERSON_NAME]" at bounding box center [116, 149] width 175 height 12
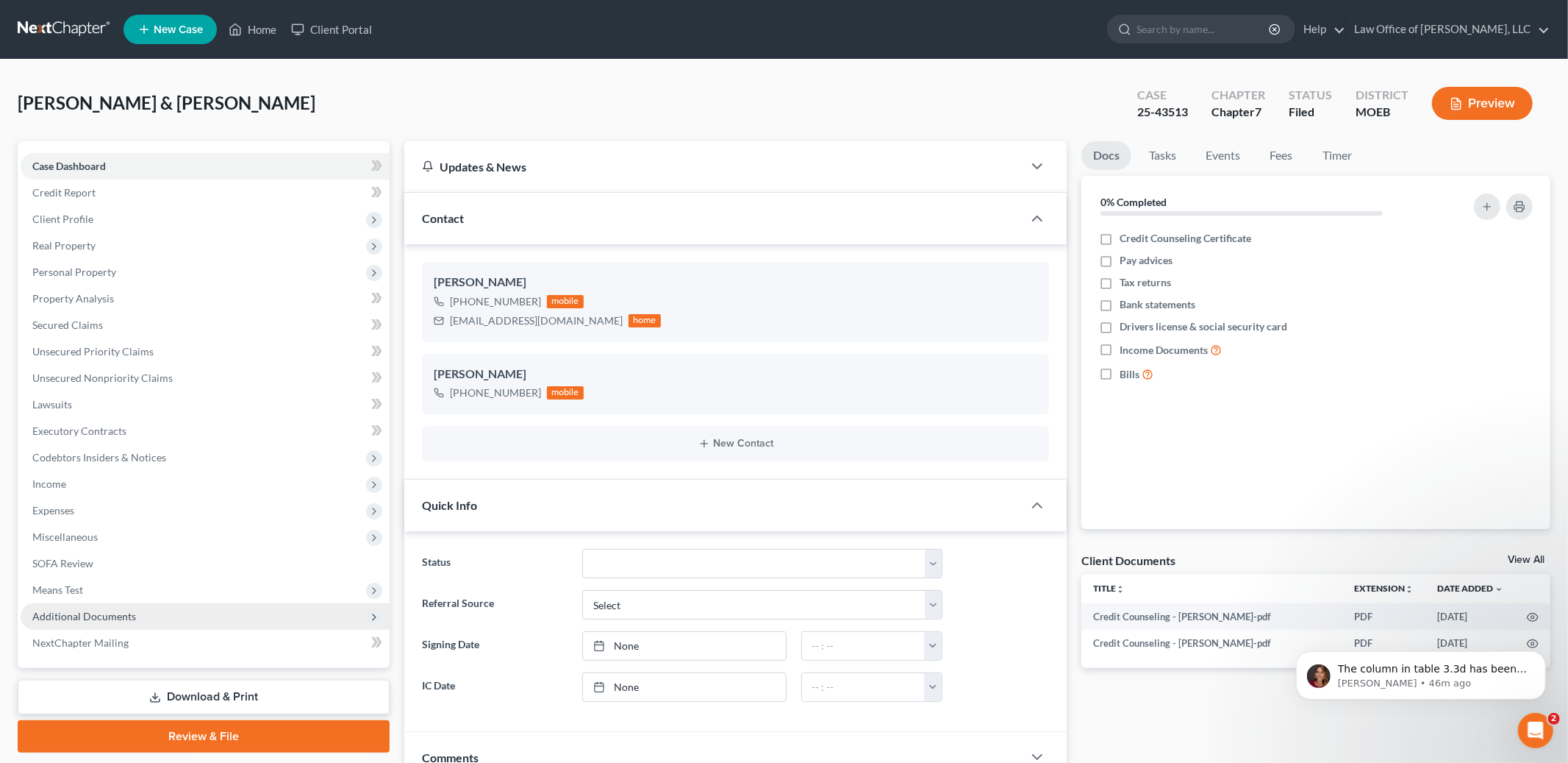
click at [109, 613] on span "Additional Documents" at bounding box center [83, 616] width 104 height 12
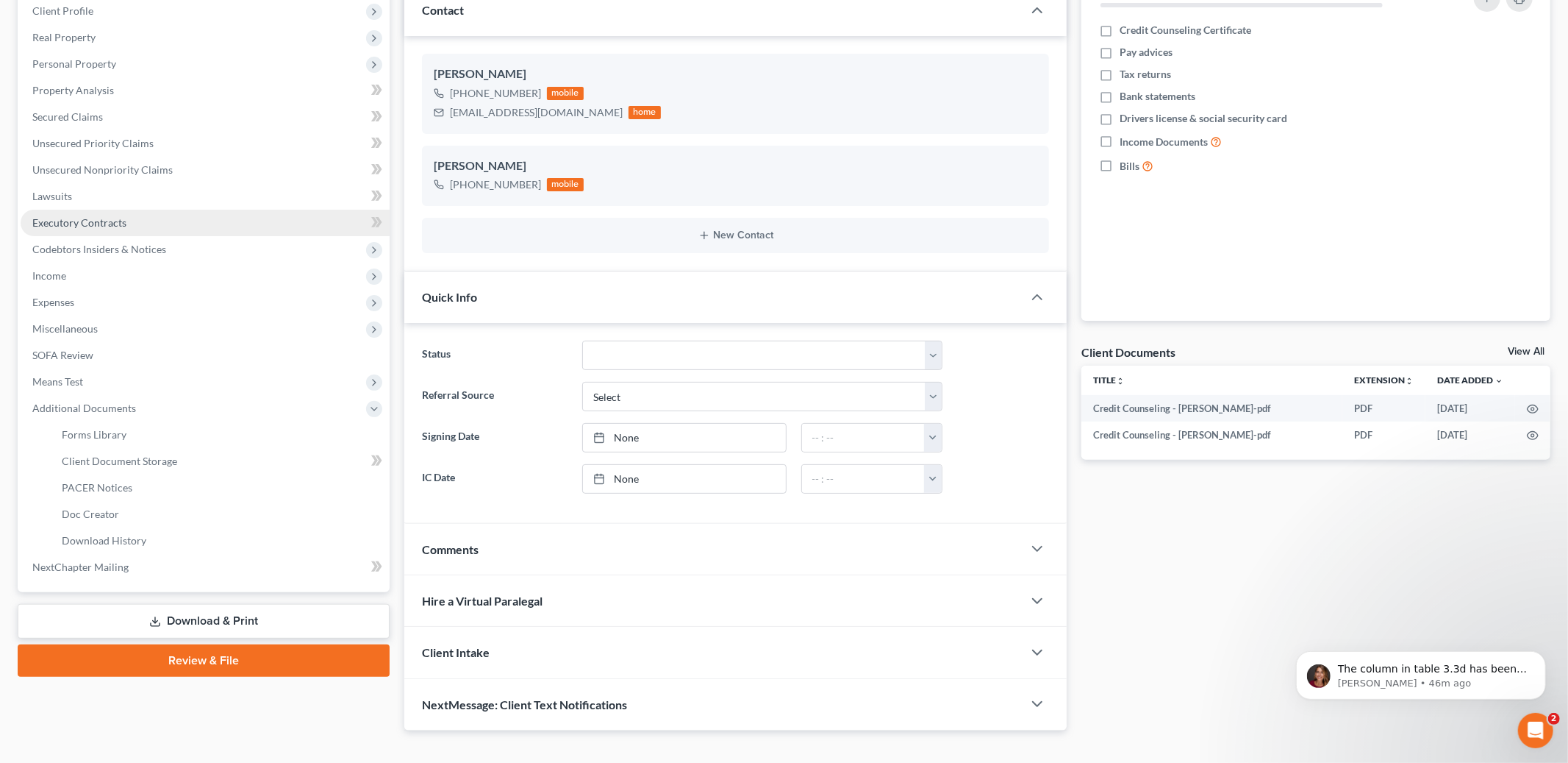
scroll to position [231, 0]
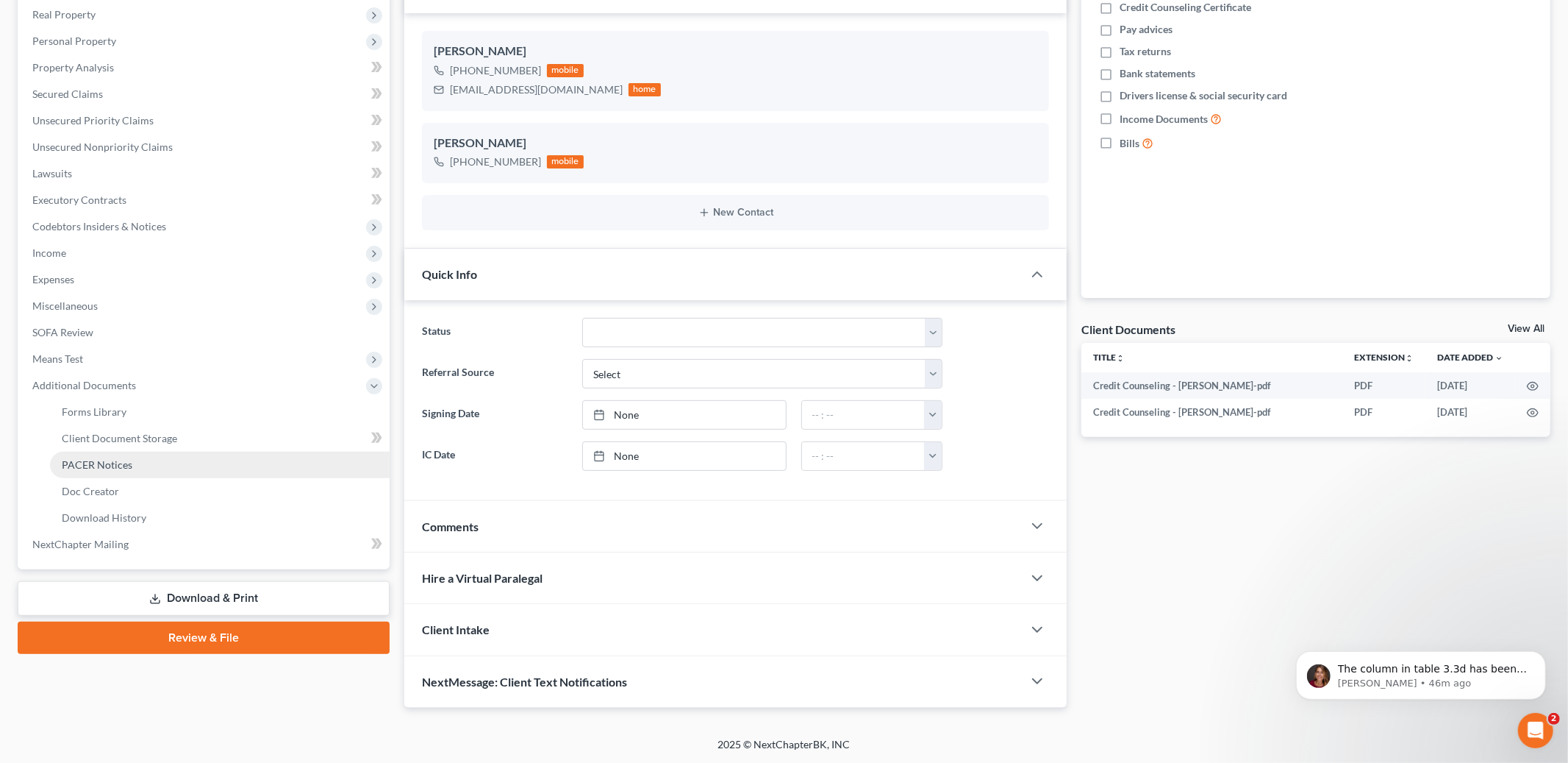
click at [117, 465] on span "PACER Notices" at bounding box center [97, 465] width 70 height 12
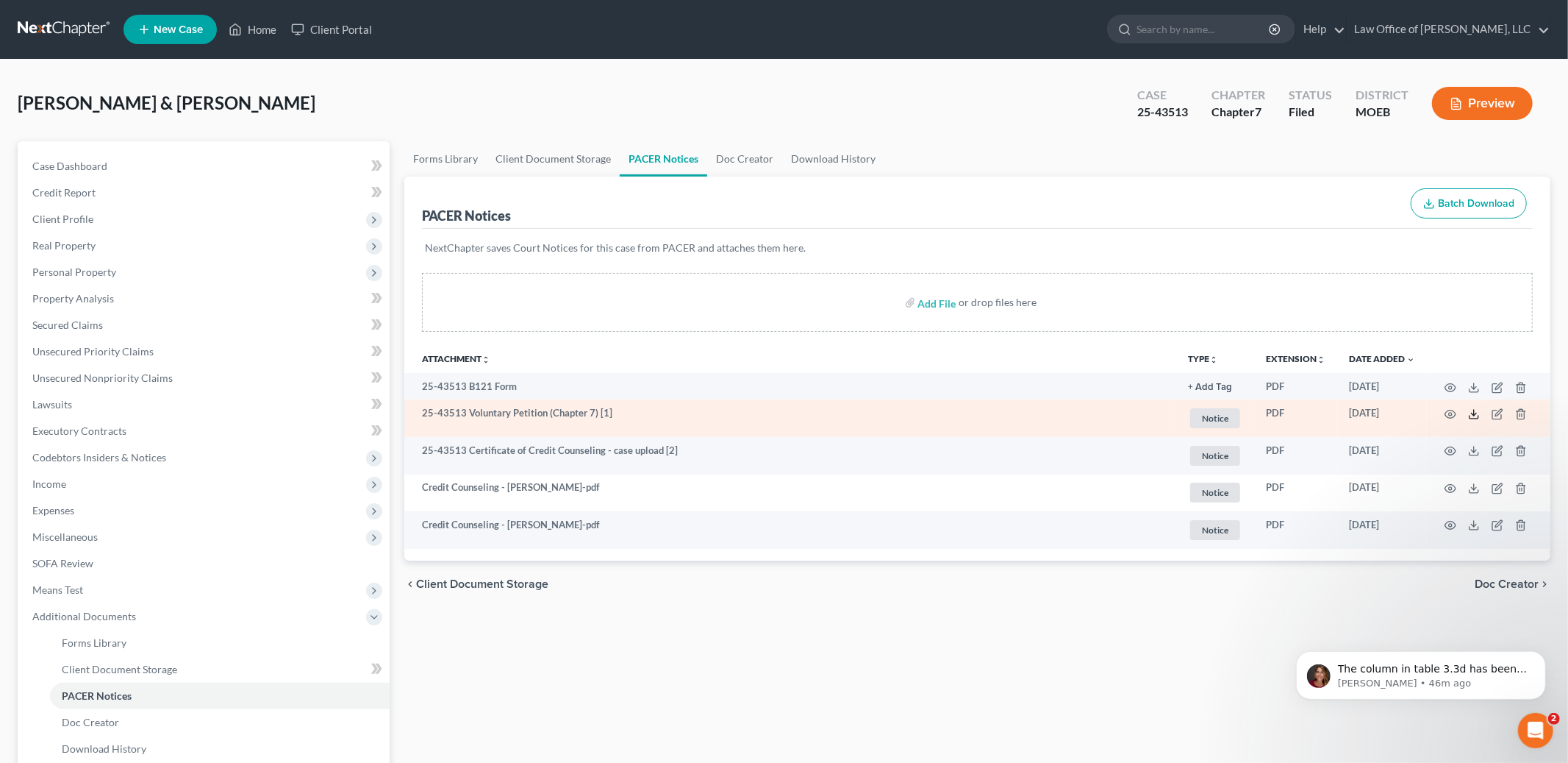
click at [1477, 417] on icon at bounding box center [1473, 414] width 12 height 12
